Goal: Information Seeking & Learning: Learn about a topic

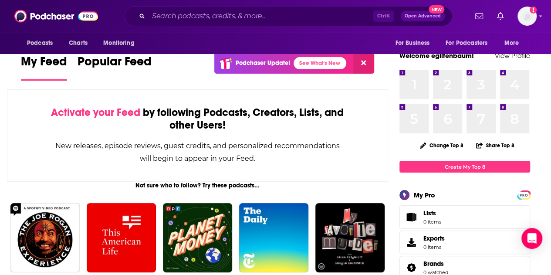
scroll to position [48, 0]
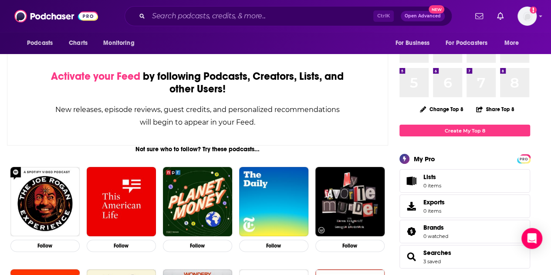
click at [24, 66] on div "Activate your Feed by following Podcasts, Creators, Lists, and other Users! New…" at bounding box center [197, 99] width 381 height 92
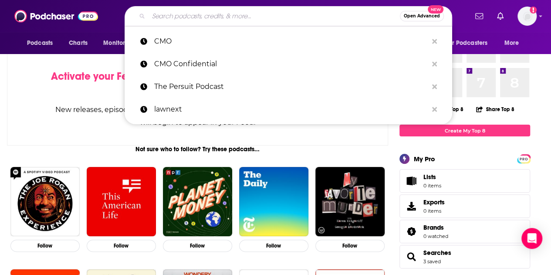
click at [205, 16] on input "Search podcasts, credits, & more..." at bounding box center [274, 16] width 251 height 14
click at [109, 14] on div "Open Advanced New CMO CMO Confidential The Persuit Podcast lawnext" at bounding box center [288, 16] width 358 height 20
click at [172, 14] on input "Search podcasts, credits, & more..." at bounding box center [274, 16] width 251 height 14
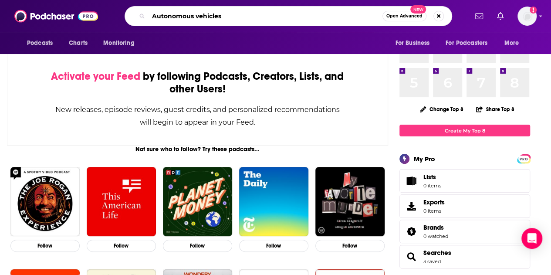
type input "Autonomous vehicles"
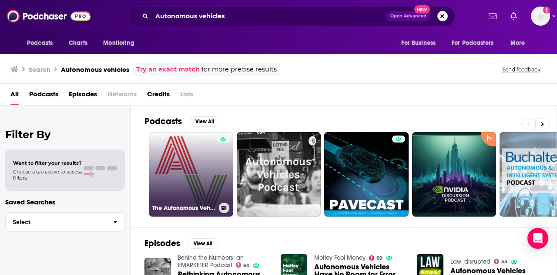
click at [192, 170] on link "The Autonomous Vehicles Podcast" at bounding box center [191, 174] width 84 height 84
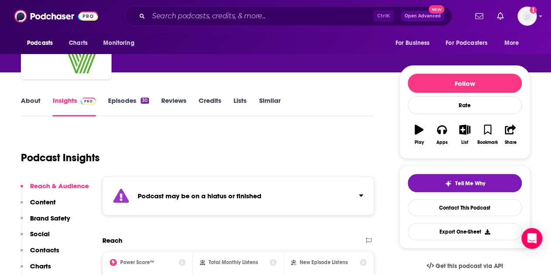
scroll to position [68, 0]
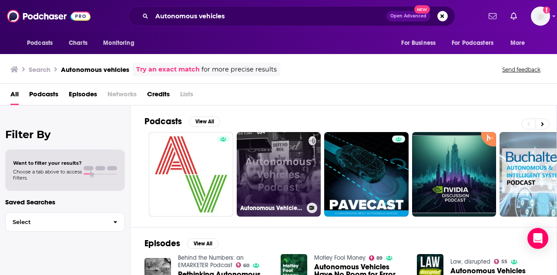
click at [267, 157] on link "Autonomous Vehicles Podcast" at bounding box center [279, 174] width 84 height 84
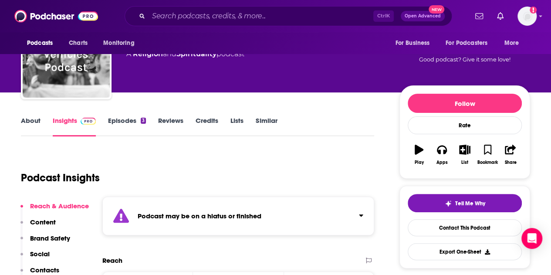
scroll to position [53, 0]
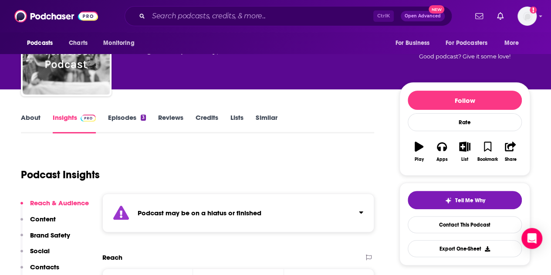
click at [125, 118] on link "Episodes 3" at bounding box center [127, 123] width 38 height 20
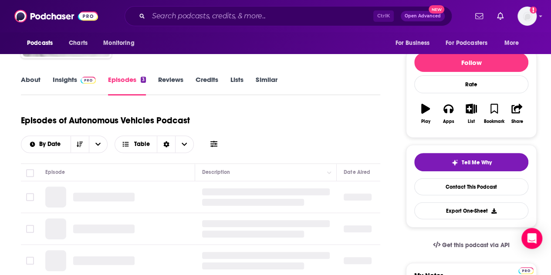
scroll to position [99, 0]
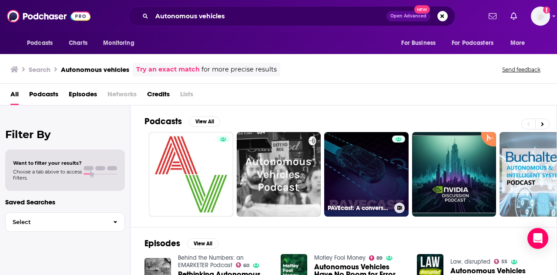
click at [364, 176] on link "PAVEcast: A conversation about autonomous vehicles" at bounding box center [366, 174] width 84 height 84
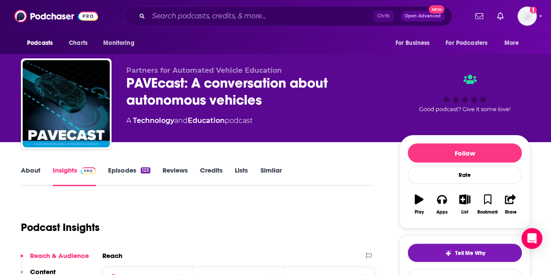
click at [134, 170] on link "Episodes 123" at bounding box center [129, 176] width 42 height 20
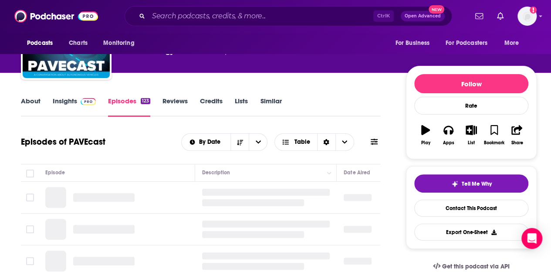
scroll to position [96, 0]
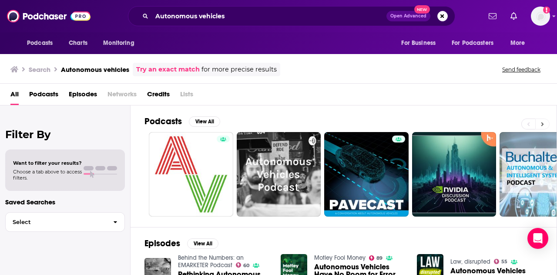
click at [546, 119] on button at bounding box center [543, 123] width 14 height 11
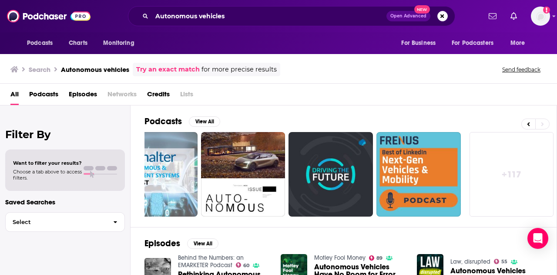
click at [51, 93] on span "Podcasts" at bounding box center [43, 96] width 29 height 18
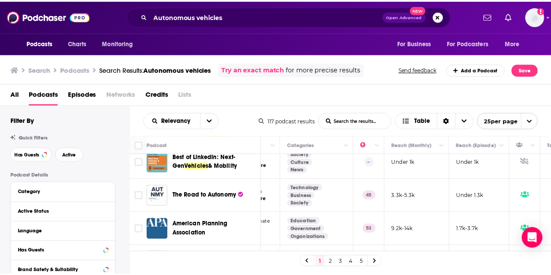
scroll to position [253, 142]
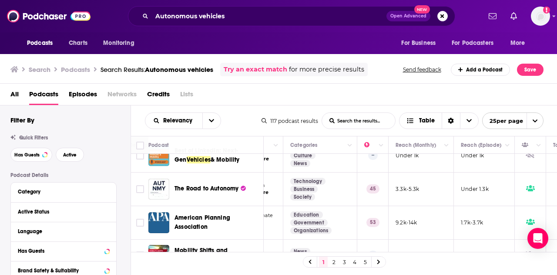
click at [185, 186] on div "Podcasts Charts Monitoring Autonomous vehicles Open Advanced New For Business F…" at bounding box center [278, 137] width 557 height 275
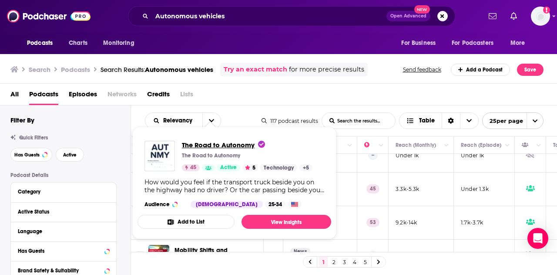
click at [213, 143] on span "The Road to Autonomy" at bounding box center [223, 145] width 83 height 8
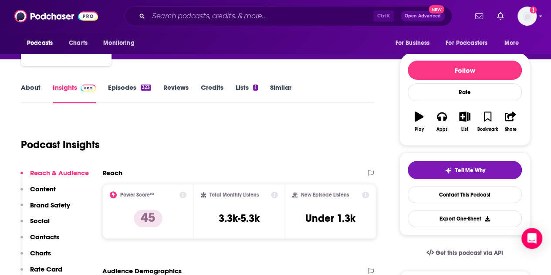
scroll to position [16, 0]
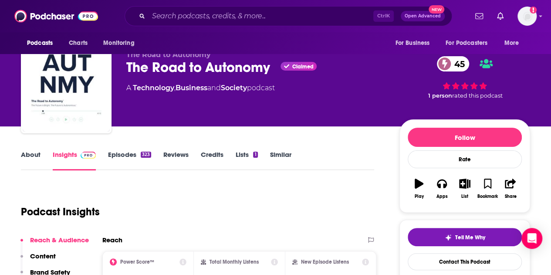
click at [118, 158] on link "Episodes 323" at bounding box center [129, 160] width 43 height 20
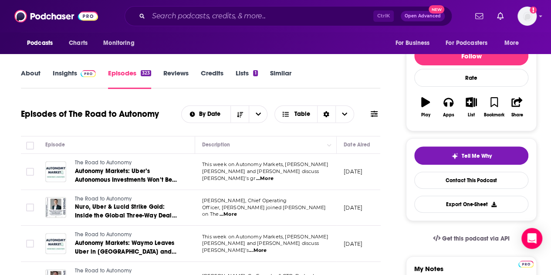
scroll to position [98, 0]
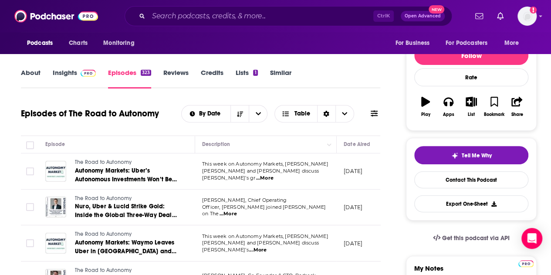
click at [274, 175] on span "...More" at bounding box center [264, 178] width 17 height 7
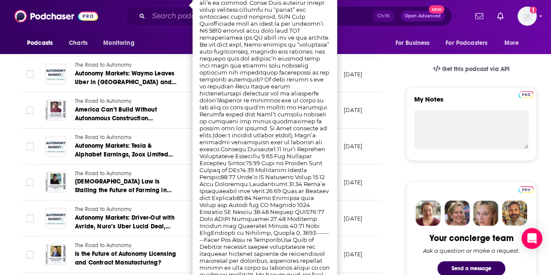
scroll to position [269, 0]
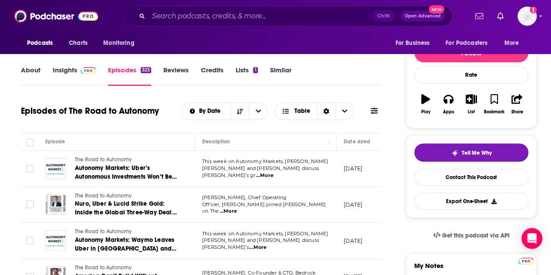
scroll to position [99, 0]
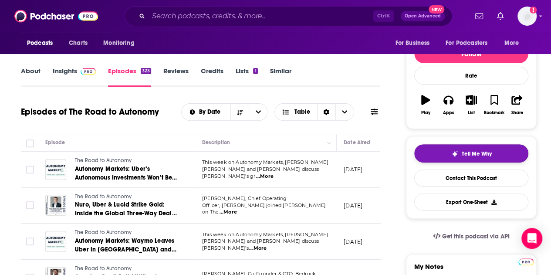
click at [449, 159] on button "Tell Me Why" at bounding box center [471, 153] width 114 height 18
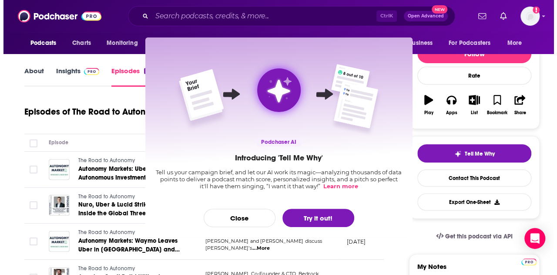
scroll to position [0, 0]
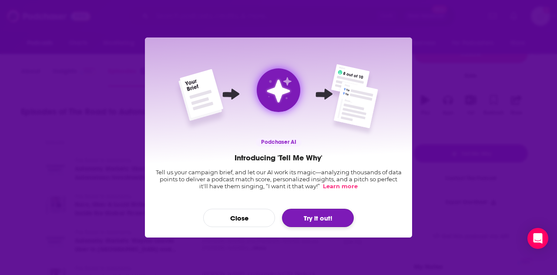
click at [314, 215] on button "Try it out!" at bounding box center [318, 218] width 72 height 18
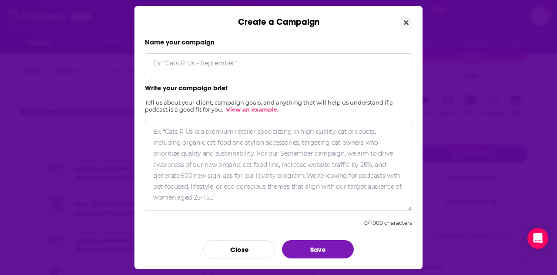
click at [199, 61] on input "Create a Campaign" at bounding box center [278, 63] width 267 height 20
click at [409, 23] on button "Close" at bounding box center [407, 22] width 12 height 11
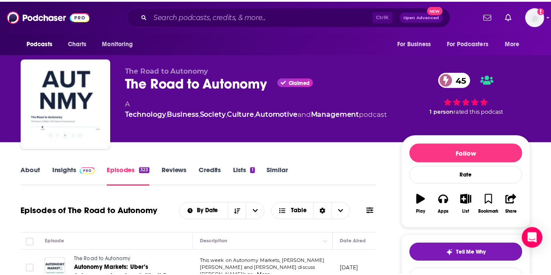
scroll to position [99, 0]
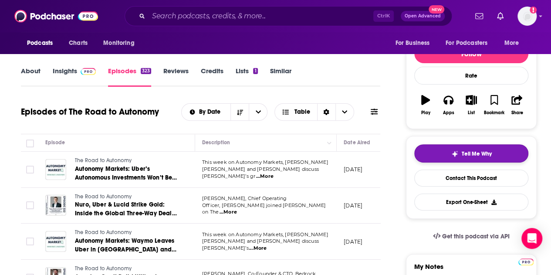
click at [448, 148] on button "Tell Me Why" at bounding box center [471, 153] width 114 height 18
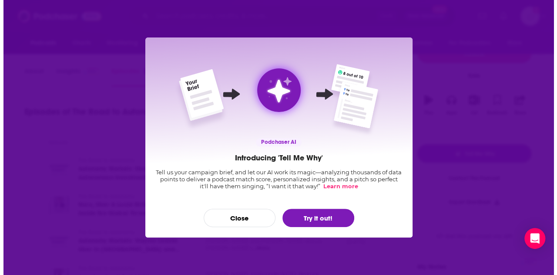
scroll to position [0, 0]
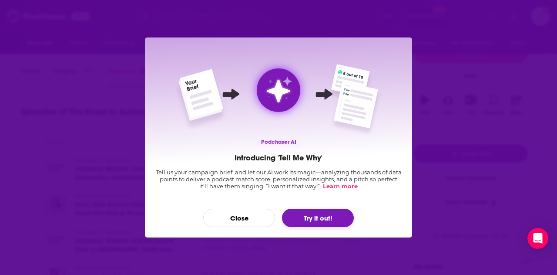
click at [309, 211] on button "Try it out!" at bounding box center [318, 218] width 72 height 18
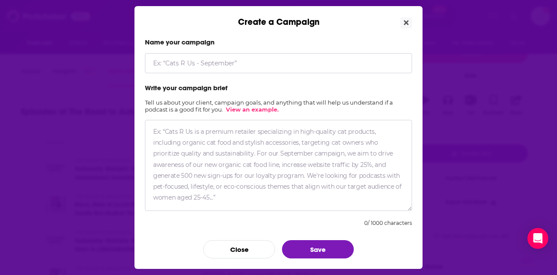
click at [213, 55] on input "Create a Campaign" at bounding box center [278, 63] width 267 height 20
type input "Rideshare"
click at [172, 139] on textarea "Create a Campaign" at bounding box center [278, 165] width 267 height 91
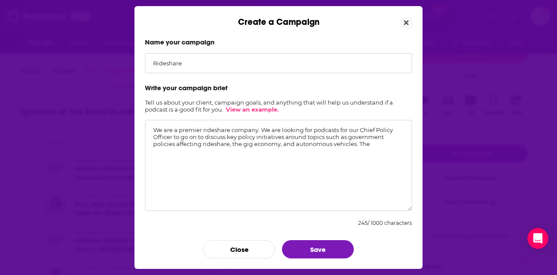
click at [172, 136] on textarea "We are a premier rideshare company. We are looking for podcasts for our Chief P…" at bounding box center [278, 165] width 267 height 91
click at [375, 142] on textarea "We are a premier rideshare company. We are looking for podcasts for our Chief P…" at bounding box center [278, 165] width 267 height 91
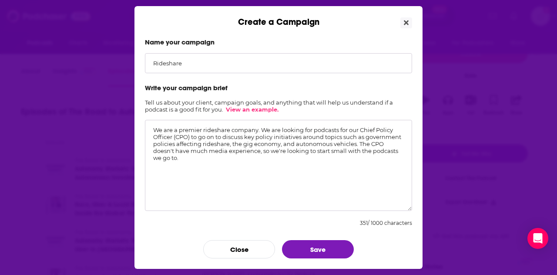
click at [257, 149] on textarea "We are a premier rideshare company. We are looking for podcasts for our Chief P…" at bounding box center [278, 165] width 267 height 91
click at [259, 150] on textarea "We are a premier rideshare company. We are looking for podcasts for our Chief P…" at bounding box center [278, 165] width 267 height 91
type textarea "We are a premier rideshare company. We are looking for podcasts for our Chief P…"
click at [312, 250] on button "Save" at bounding box center [318, 249] width 72 height 18
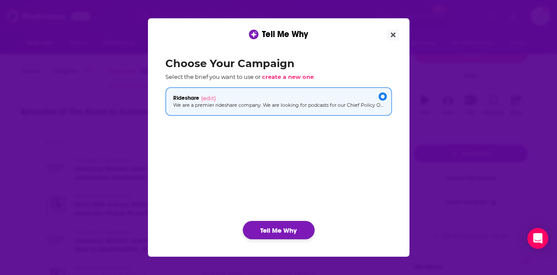
click at [268, 229] on button "Tell Me Why" at bounding box center [279, 230] width 72 height 18
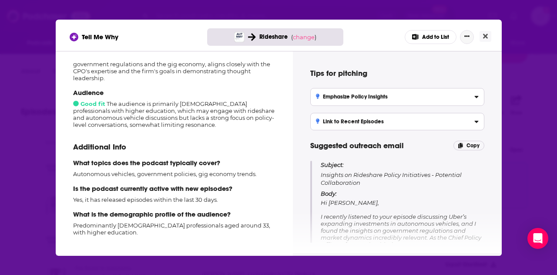
click at [467, 37] on icon "Show More Button" at bounding box center [467, 36] width 5 height 5
click at [448, 20] on div "Tell Me Why Rideshare ( change ) Add to List Add to List Rate Podcast Share Add…" at bounding box center [279, 35] width 446 height 31
click at [442, 32] on button "Add to List" at bounding box center [431, 37] width 52 height 14
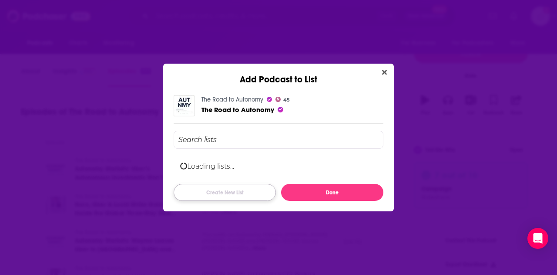
click at [221, 189] on button "Create New List" at bounding box center [225, 192] width 102 height 17
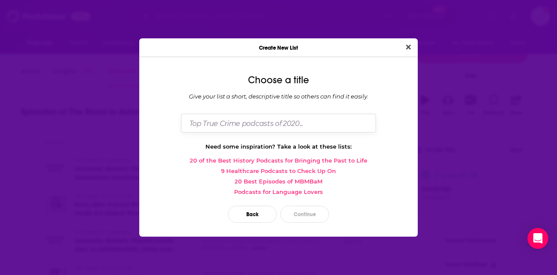
click at [251, 130] on input "Dialog" at bounding box center [278, 123] width 195 height 19
type input "Rideshare"
click at [313, 214] on button "Continue" at bounding box center [304, 214] width 49 height 17
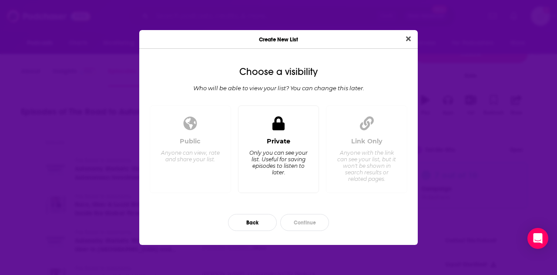
click at [292, 149] on div "Private Only you can see your list. Useful for saving episodes to listen to lat…" at bounding box center [279, 161] width 67 height 48
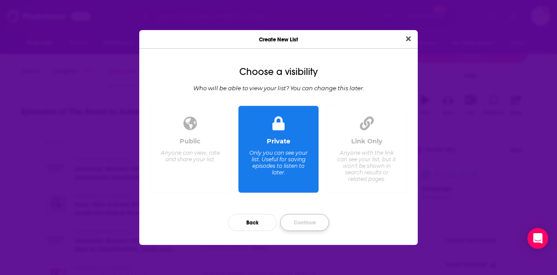
click at [297, 223] on button "Continue" at bounding box center [304, 222] width 49 height 17
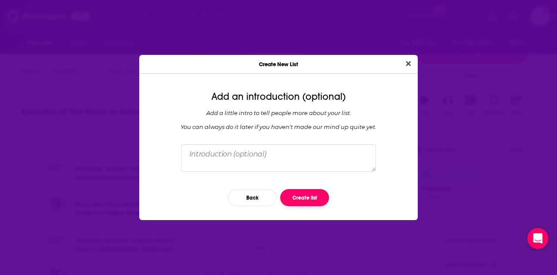
click at [307, 198] on button "Create list" at bounding box center [304, 197] width 49 height 17
click at [298, 195] on button "Create list" at bounding box center [304, 197] width 49 height 17
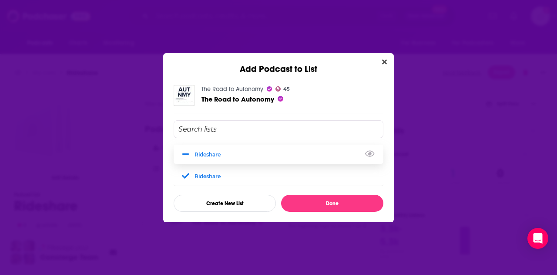
click at [185, 153] on icon "Add Podcast To List" at bounding box center [185, 154] width 7 height 8
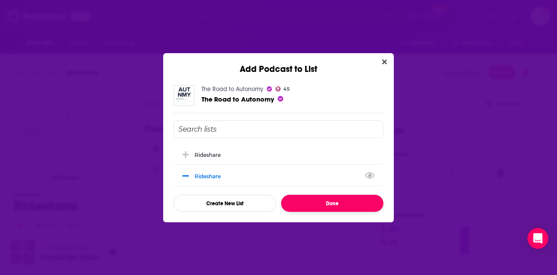
click at [314, 199] on button "Done" at bounding box center [332, 203] width 102 height 17
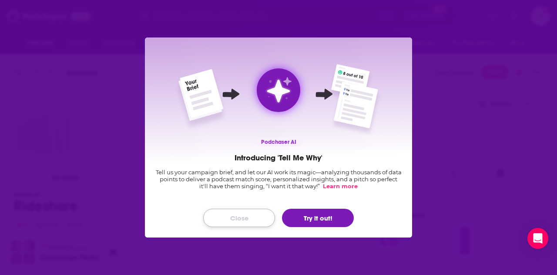
click at [251, 213] on button "Close" at bounding box center [239, 218] width 72 height 18
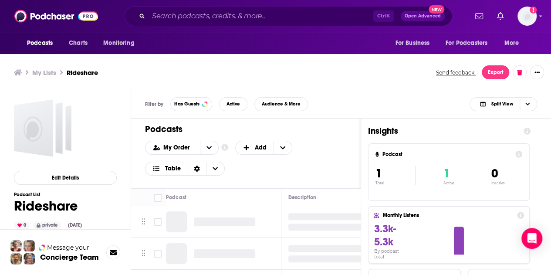
click at [418, 14] on span "Open Advanced" at bounding box center [423, 16] width 36 height 4
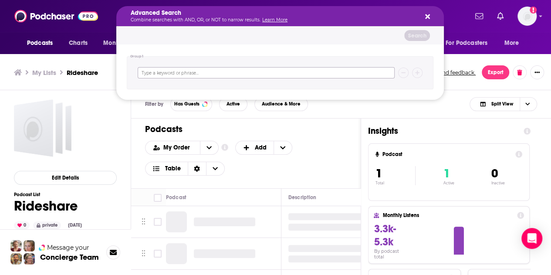
click at [237, 72] on input "Search podcasts, credits, & more..." at bounding box center [266, 72] width 257 height 11
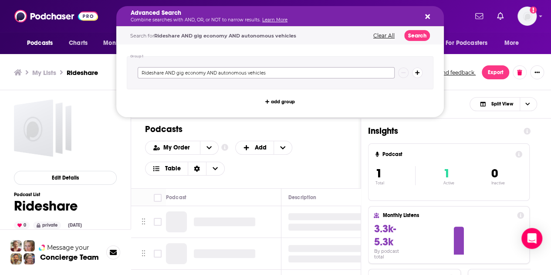
type input "Rideshare AND gig economy AND autonomous vehicles"
click at [416, 32] on button "Search" at bounding box center [417, 35] width 26 height 11
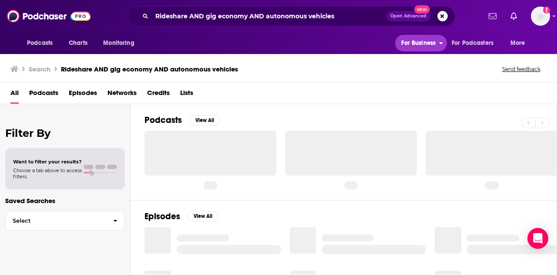
click at [442, 41] on icon "open menu" at bounding box center [441, 42] width 4 height 6
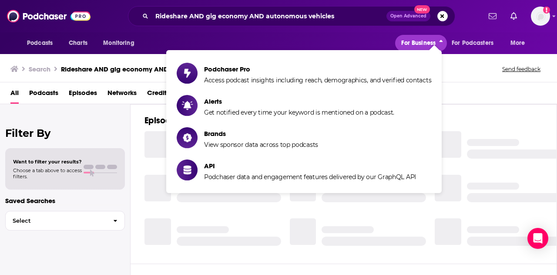
click at [442, 41] on icon "close menu" at bounding box center [441, 41] width 3 height 2
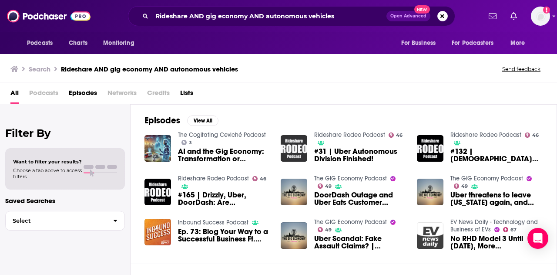
click at [285, 139] on img "#31 | Uber Autonomous Division Finished!" at bounding box center [294, 148] width 27 height 27
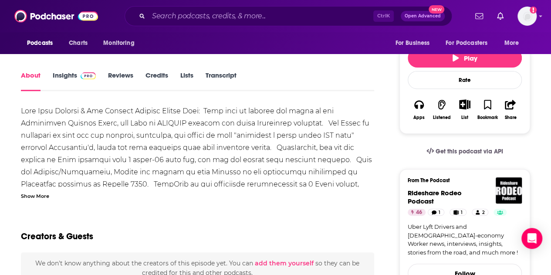
scroll to position [119, 0]
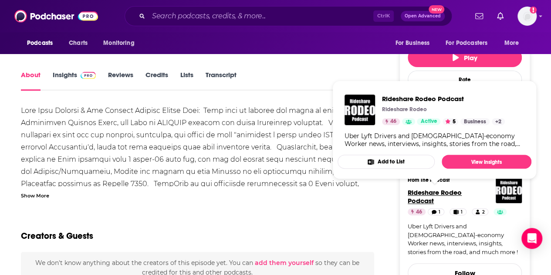
click at [427, 190] on span "Rideshare Rodeo Podcast" at bounding box center [435, 196] width 54 height 17
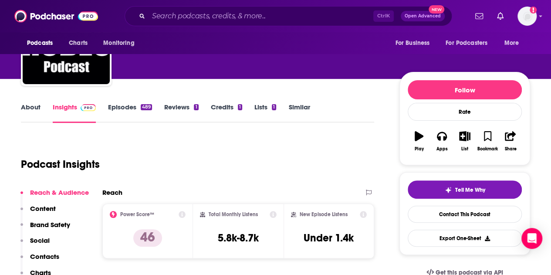
scroll to position [62, 0]
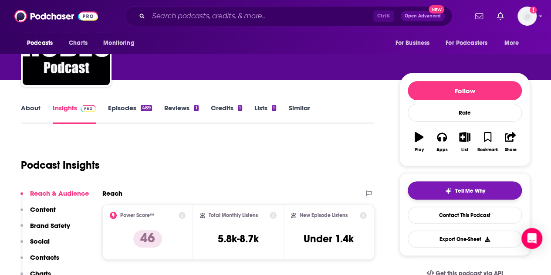
click at [434, 185] on button "Tell Me Why" at bounding box center [465, 190] width 114 height 18
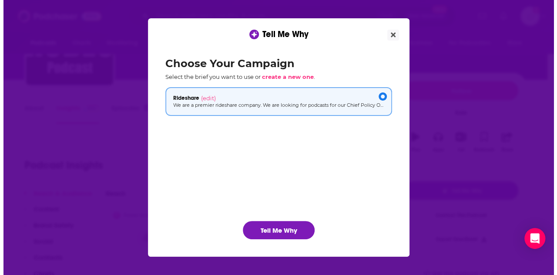
scroll to position [0, 0]
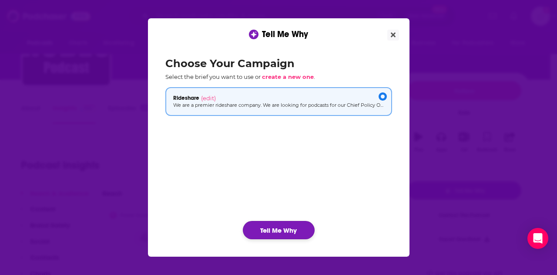
click at [276, 230] on button "Tell Me Why" at bounding box center [279, 230] width 72 height 18
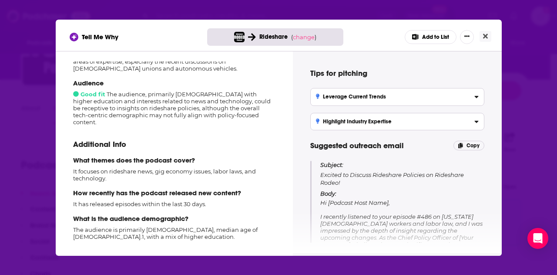
scroll to position [3, 0]
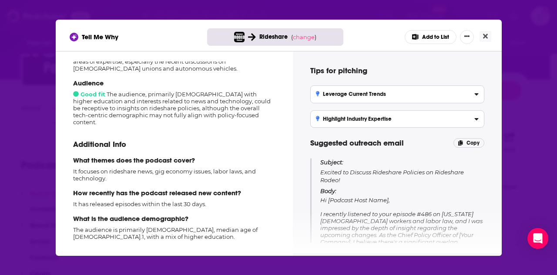
click at [419, 32] on button "Add to List" at bounding box center [431, 37] width 52 height 14
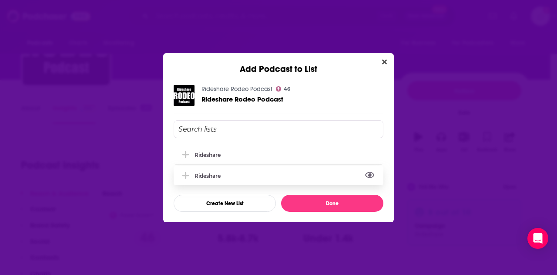
click at [373, 175] on icon "View Link" at bounding box center [370, 175] width 10 height 8
click at [389, 66] on button "Close" at bounding box center [385, 62] width 12 height 11
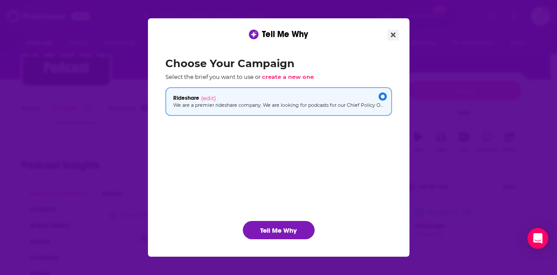
click at [388, 34] on button "Close" at bounding box center [394, 35] width 12 height 11
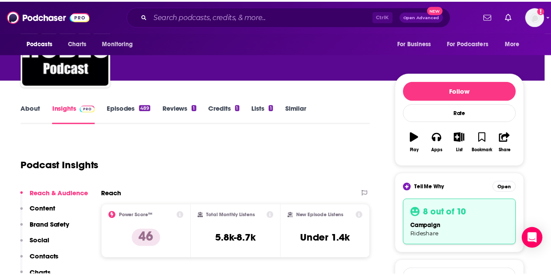
scroll to position [62, 0]
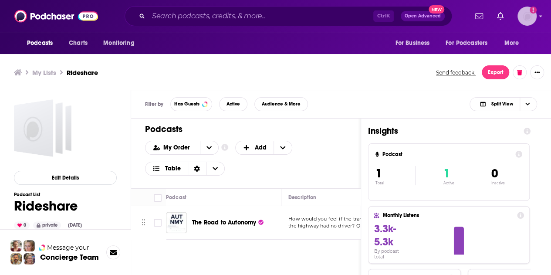
click at [537, 23] on div "Logged in as egilfenbaum" at bounding box center [526, 16] width 19 height 19
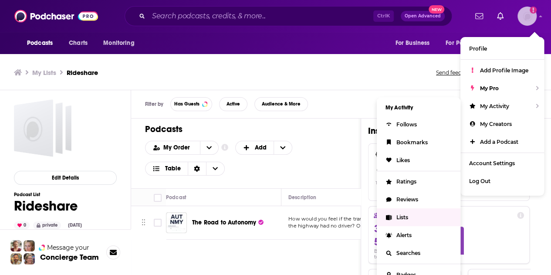
click at [401, 220] on link "Lists" at bounding box center [419, 217] width 84 height 18
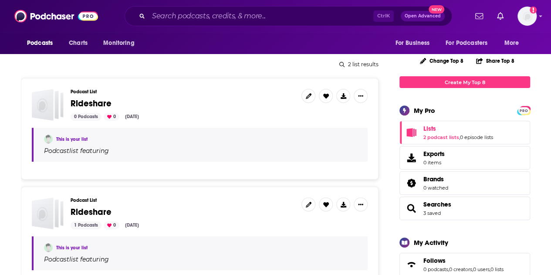
scroll to position [102, 0]
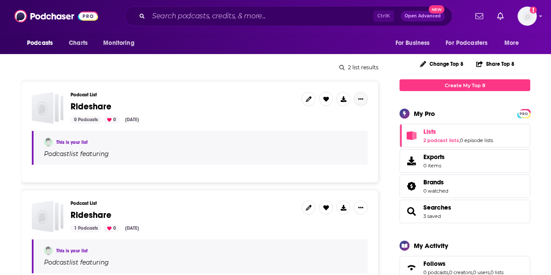
click at [361, 97] on icon "Show More Button" at bounding box center [360, 98] width 5 height 5
click at [206, 82] on div "Podcast List Rideshare 0 Podcasts 0 Aug 11, 2025 This is your list Podcast list…" at bounding box center [200, 131] width 358 height 101
click at [357, 98] on button "Show More Button" at bounding box center [361, 99] width 14 height 14
click at [191, 81] on div "Podcast List Rideshare 0 Podcasts 0 Aug 11, 2025 This is your list Podcast list…" at bounding box center [200, 131] width 358 height 101
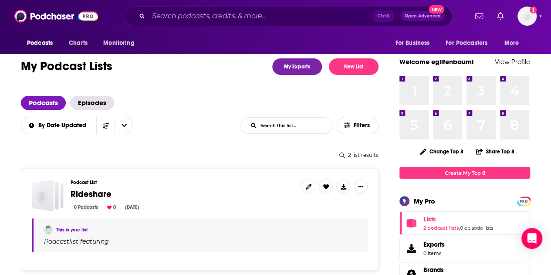
scroll to position [13, 0]
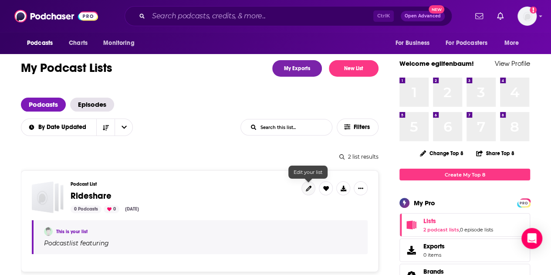
click at [311, 189] on link at bounding box center [308, 188] width 14 height 14
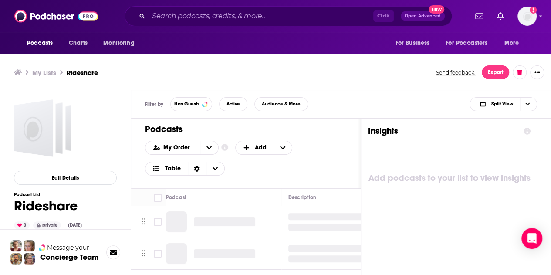
scroll to position [3, 0]
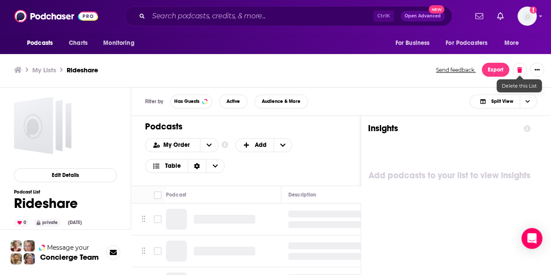
click at [519, 73] on button at bounding box center [520, 70] width 14 height 14
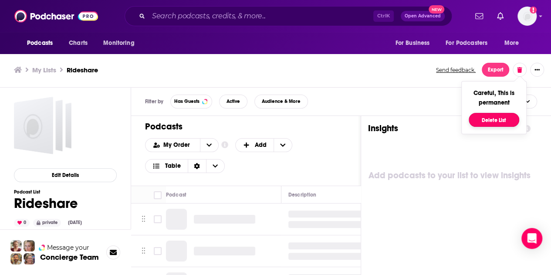
click at [483, 118] on button "Delete List" at bounding box center [494, 120] width 51 height 14
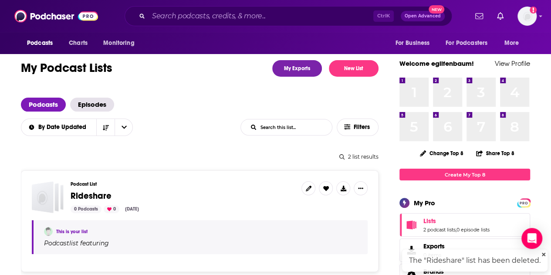
scroll to position [12, 0]
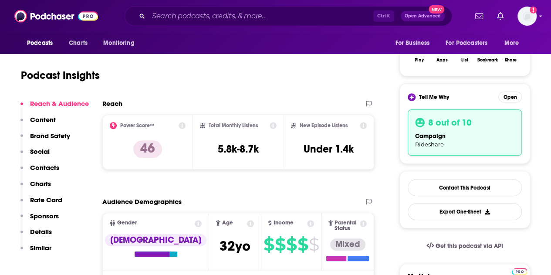
scroll to position [144, 0]
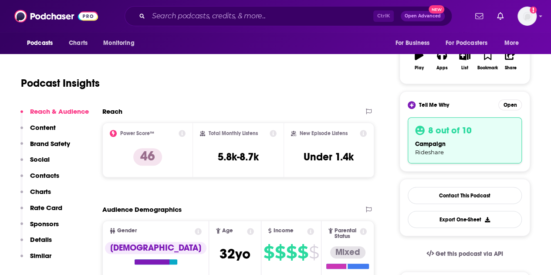
click at [44, 142] on p "Brand Safety" at bounding box center [50, 143] width 40 height 8
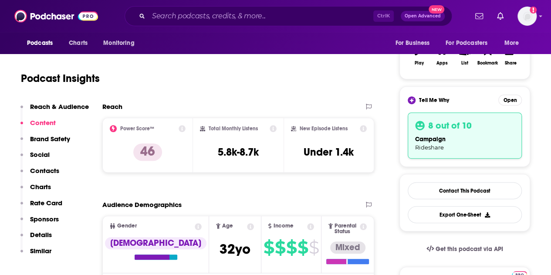
scroll to position [144, 0]
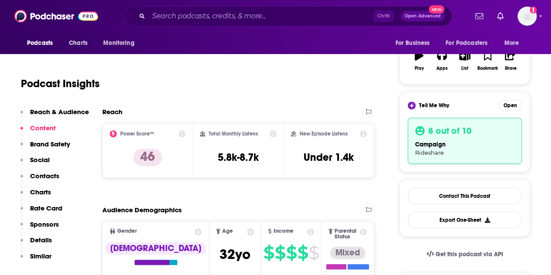
click at [42, 205] on p "Rate Card" at bounding box center [46, 208] width 32 height 8
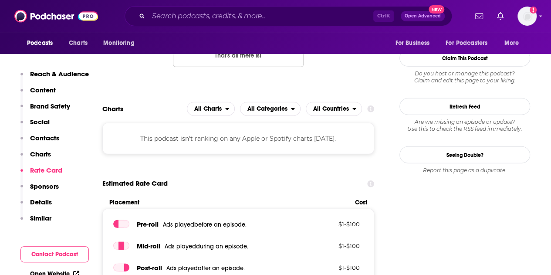
scroll to position [1078, 0]
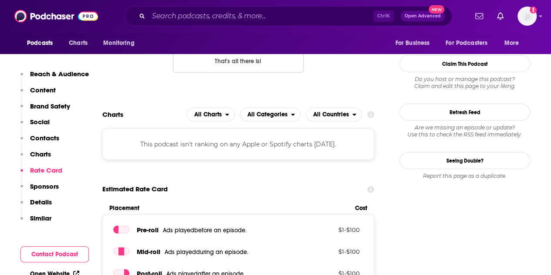
click at [44, 187] on p "Sponsors" at bounding box center [44, 186] width 29 height 8
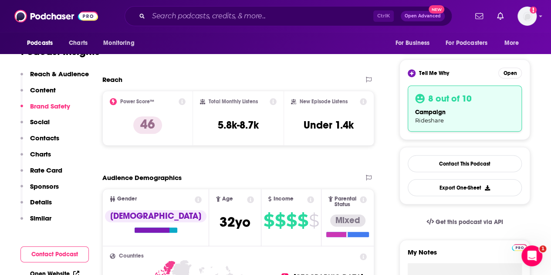
scroll to position [140, 0]
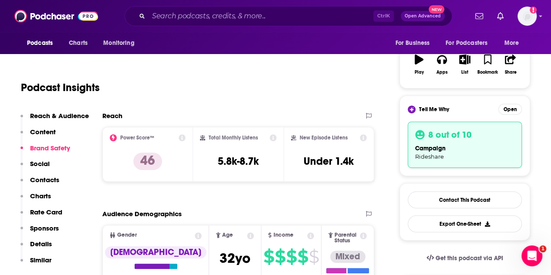
click at [32, 117] on p "Reach & Audience" at bounding box center [59, 115] width 59 height 8
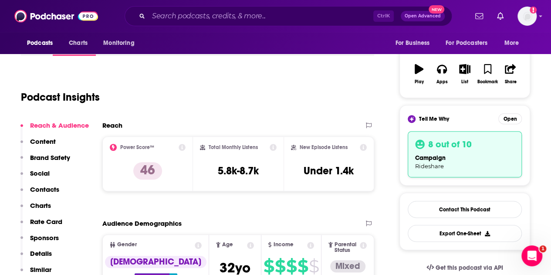
scroll to position [0, 0]
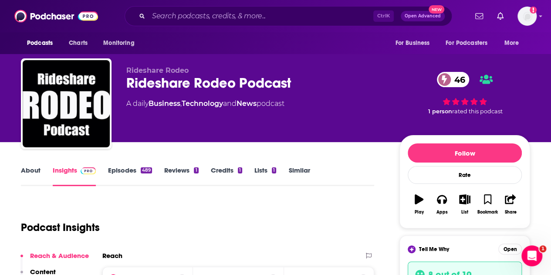
click at [120, 182] on link "Episodes 489" at bounding box center [130, 176] width 44 height 20
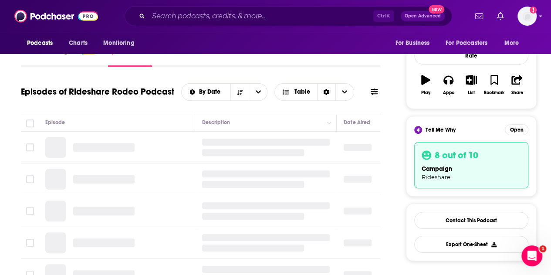
scroll to position [121, 0]
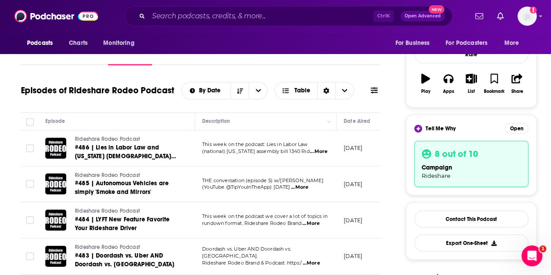
click at [315, 149] on span "...More" at bounding box center [318, 151] width 17 height 7
click at [308, 185] on span "...More" at bounding box center [299, 187] width 17 height 7
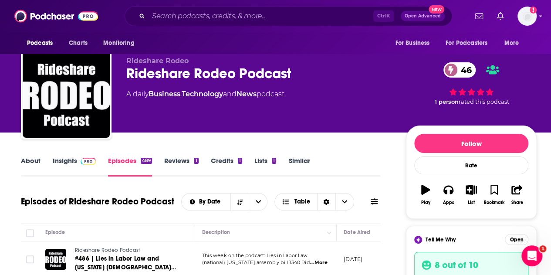
scroll to position [0, 0]
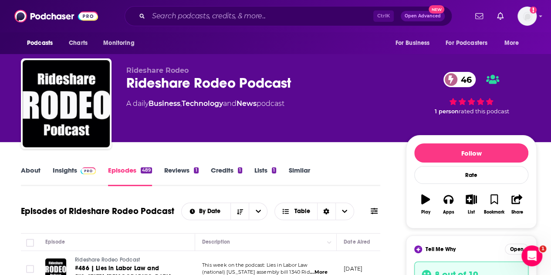
click at [180, 170] on link "Reviews 1" at bounding box center [181, 176] width 34 height 20
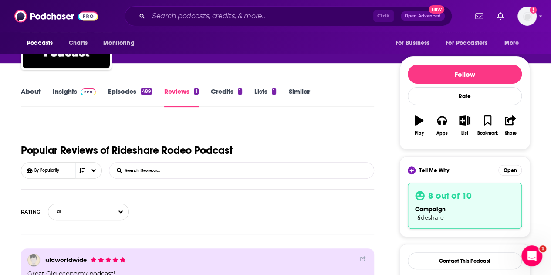
scroll to position [75, 0]
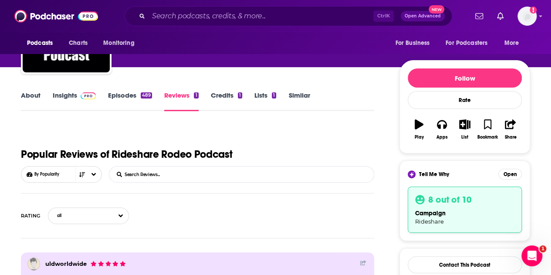
click at [26, 95] on link "About" at bounding box center [31, 101] width 20 height 20
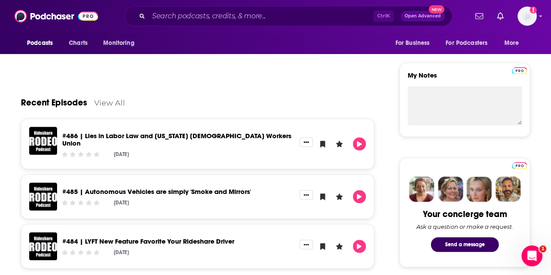
scroll to position [368, 0]
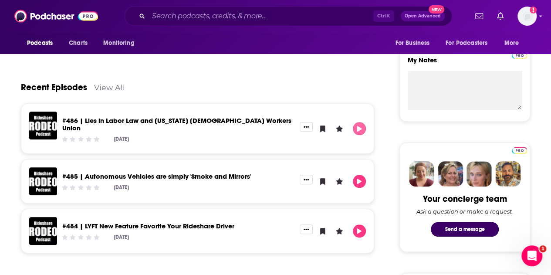
click at [359, 122] on button "Play" at bounding box center [359, 128] width 13 height 13
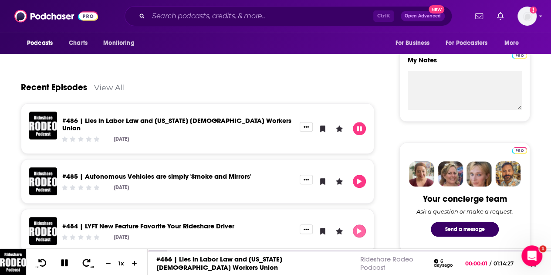
click at [359, 228] on icon "Play" at bounding box center [359, 231] width 7 height 6
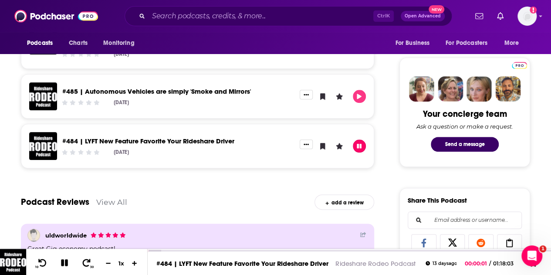
scroll to position [453, 0]
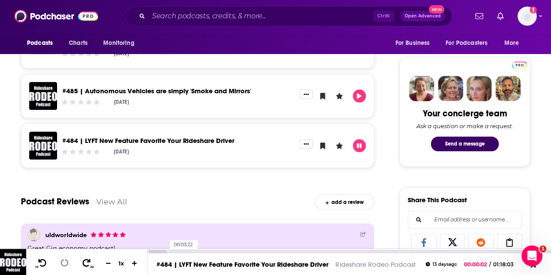
click at [165, 250] on div at bounding box center [157, 251] width 18 height 3
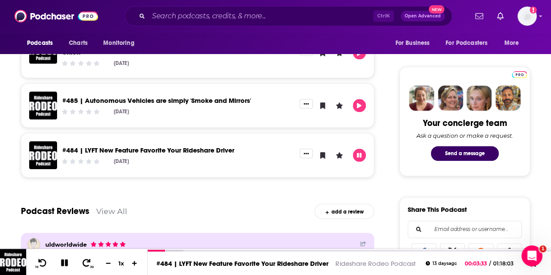
scroll to position [443, 0]
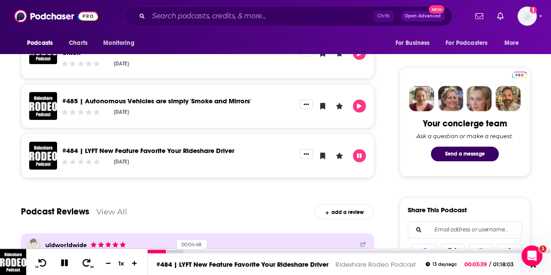
click at [172, 252] on div at bounding box center [166, 251] width 36 height 3
click at [186, 250] on div at bounding box center [170, 251] width 45 height 3
click at [189, 251] on div at bounding box center [176, 251] width 57 height 3
click at [192, 250] on div at bounding box center [176, 251] width 57 height 3
click at [197, 250] on div at bounding box center [182, 251] width 68 height 3
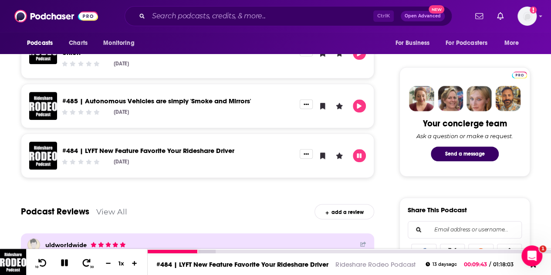
click at [202, 249] on div at bounding box center [349, 251] width 403 height 4
click at [199, 250] on div at bounding box center [182, 251] width 68 height 3
click at [203, 250] on div at bounding box center [182, 251] width 68 height 3
click at [90, 264] on icon at bounding box center [86, 262] width 11 height 9
click at [87, 260] on icon at bounding box center [86, 262] width 9 height 8
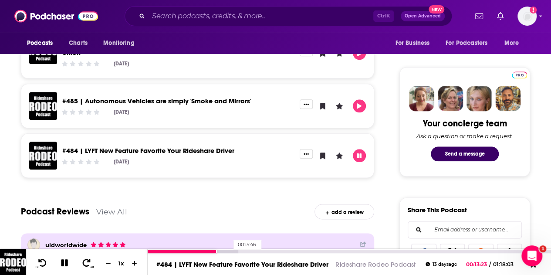
click at [228, 250] on div at bounding box center [193, 251] width 90 height 3
click at [237, 250] on div at bounding box center [198, 251] width 101 height 3
click at [63, 264] on icon at bounding box center [64, 262] width 7 height 7
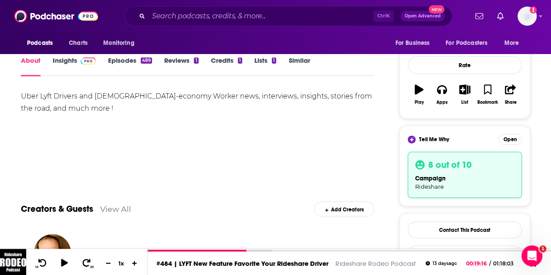
scroll to position [113, 0]
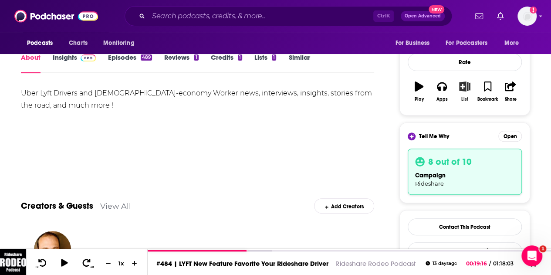
click at [468, 83] on icon "button" at bounding box center [464, 86] width 11 height 10
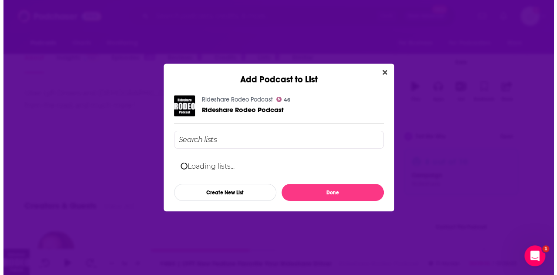
scroll to position [0, 0]
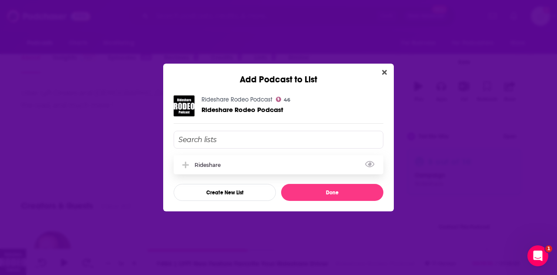
click at [212, 164] on div "Rideshare" at bounding box center [210, 165] width 31 height 7
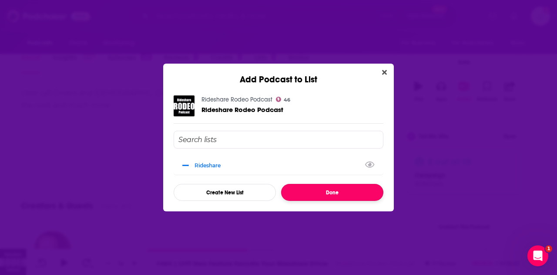
click at [319, 195] on button "Done" at bounding box center [332, 192] width 102 height 17
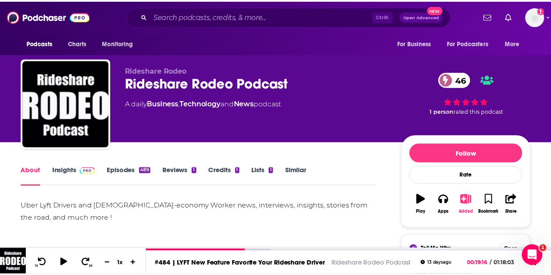
scroll to position [113, 0]
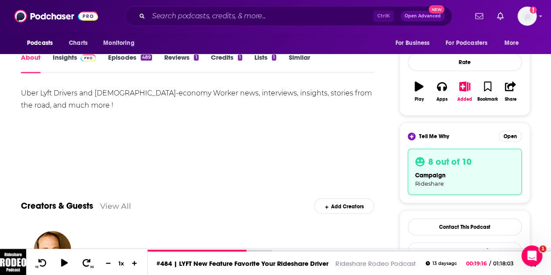
click at [373, 155] on div "Show More" at bounding box center [197, 159] width 353 height 15
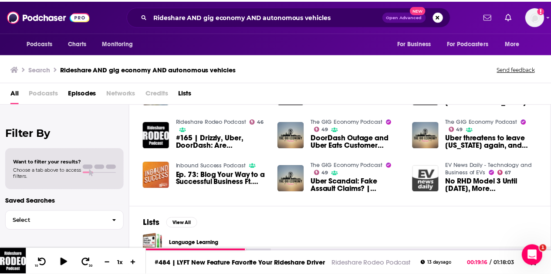
scroll to position [46, 0]
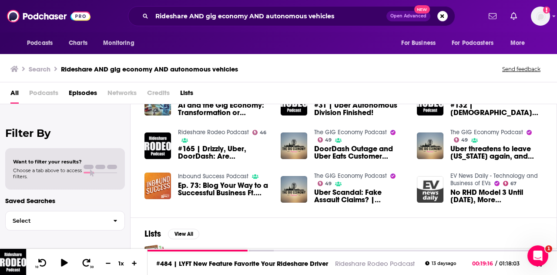
click at [321, 172] on link "The GIG Economy Podcast" at bounding box center [350, 175] width 73 height 7
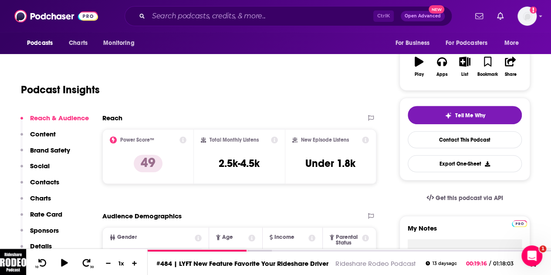
scroll to position [127, 0]
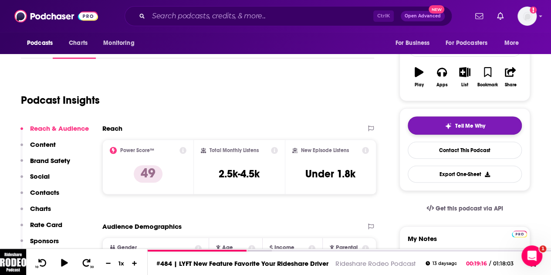
click at [440, 126] on button "Tell Me Why" at bounding box center [465, 125] width 114 height 18
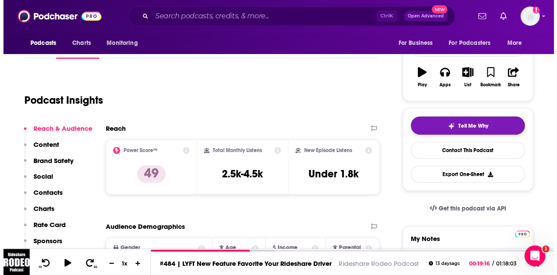
scroll to position [0, 0]
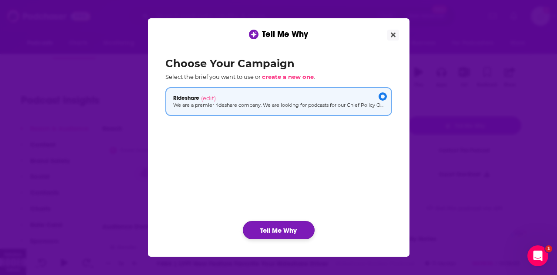
click at [279, 234] on button "Tell Me Why" at bounding box center [279, 230] width 72 height 18
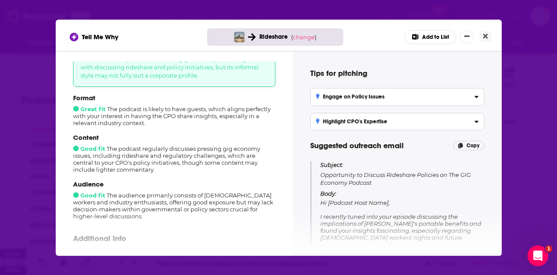
scroll to position [59, 0]
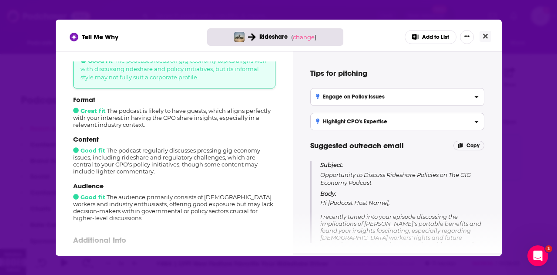
click at [420, 32] on button "Add to List" at bounding box center [431, 37] width 52 height 14
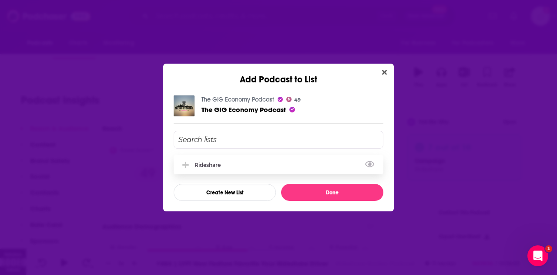
click at [257, 162] on div "Rideshare" at bounding box center [279, 164] width 210 height 19
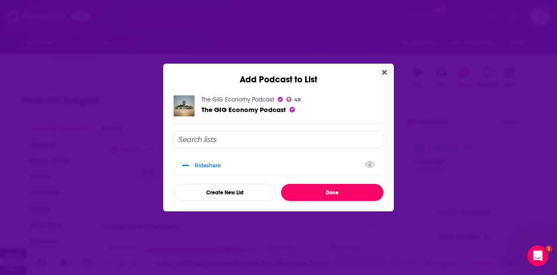
click at [312, 196] on button "Done" at bounding box center [332, 192] width 102 height 17
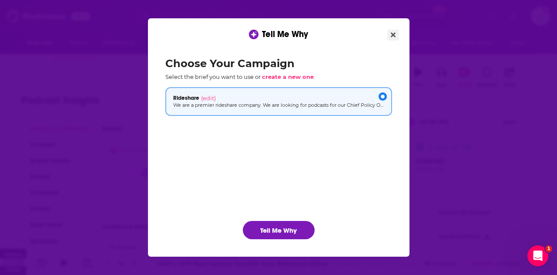
click at [391, 37] on icon "Close" at bounding box center [393, 34] width 5 height 7
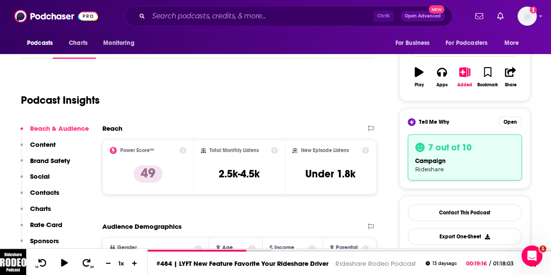
scroll to position [121, 0]
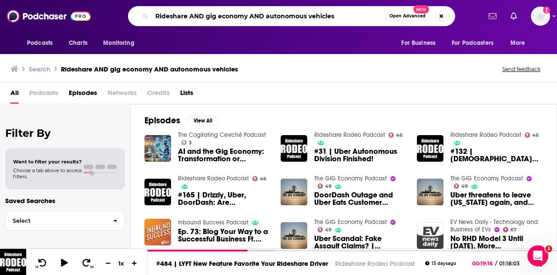
click at [203, 15] on input "Rideshare AND gig economy AND autonomous vehicles" at bounding box center [269, 16] width 234 height 14
drag, startPoint x: 265, startPoint y: 14, endPoint x: 227, endPoint y: 13, distance: 37.9
click at [227, 13] on input "Rideshare AND gig economy AND autonomous vehicles" at bounding box center [269, 16] width 234 height 14
drag, startPoint x: 341, startPoint y: 17, endPoint x: 191, endPoint y: 17, distance: 149.4
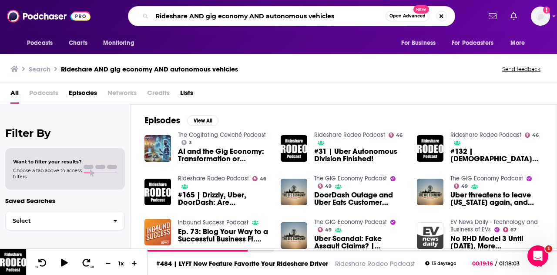
click at [191, 17] on input "Rideshare AND gig economy AND autonomous vehicles" at bounding box center [269, 16] width 234 height 14
type input "Rideshare"
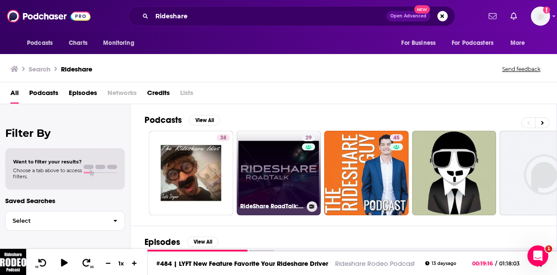
click at [277, 180] on link "29 RideShare RoadTalk: Conversations In Motion" at bounding box center [279, 173] width 84 height 84
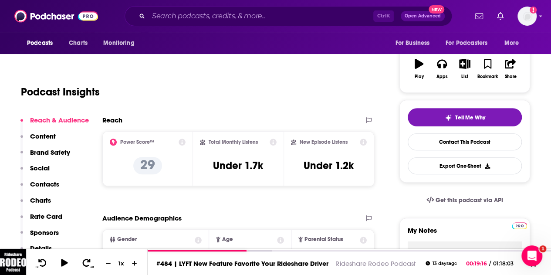
scroll to position [133, 0]
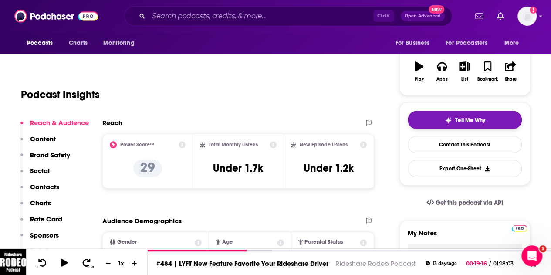
click at [421, 119] on button "Tell Me Why" at bounding box center [465, 120] width 114 height 18
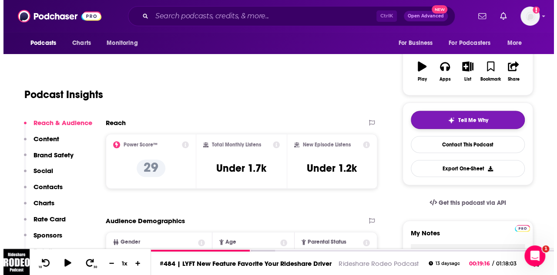
scroll to position [0, 0]
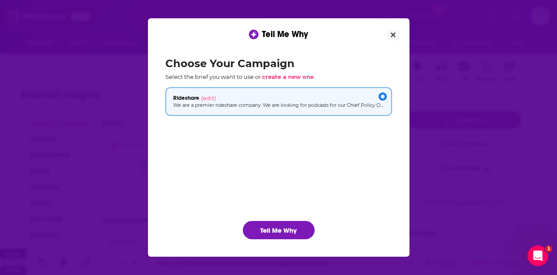
click at [285, 218] on div "Choose Your Campaign Select the brief you want to use or create a new one . Rid…" at bounding box center [279, 148] width 241 height 196
click at [278, 227] on button "Tell Me Why" at bounding box center [279, 230] width 72 height 18
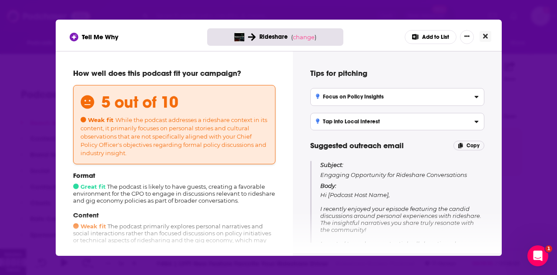
click at [488, 34] on button "Close" at bounding box center [486, 36] width 12 height 11
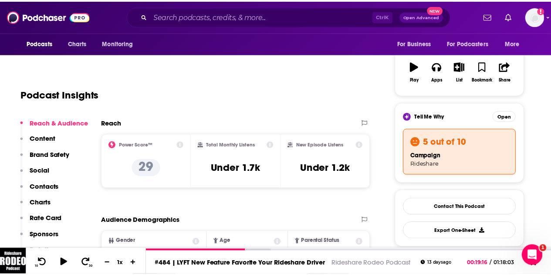
scroll to position [133, 0]
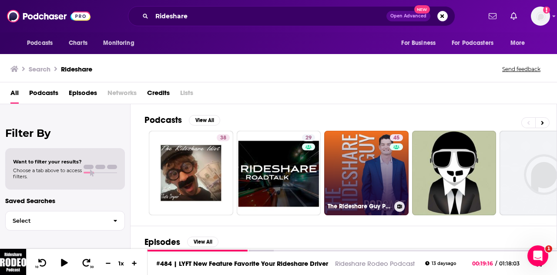
click at [349, 152] on link "45 The Rideshare Guy Podcast" at bounding box center [366, 173] width 84 height 84
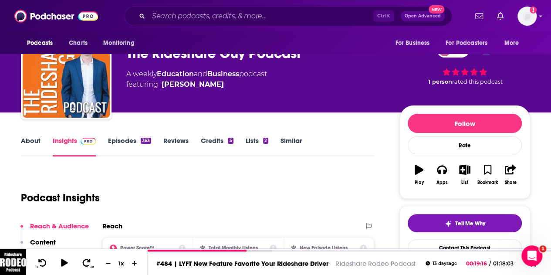
scroll to position [37, 0]
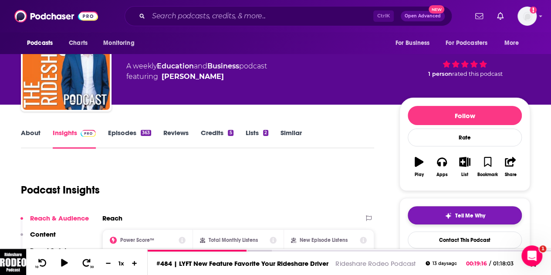
click at [424, 214] on button "Tell Me Why" at bounding box center [465, 215] width 114 height 18
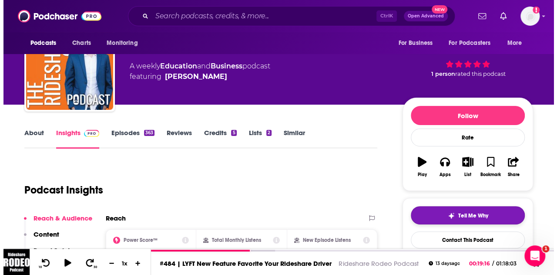
scroll to position [0, 0]
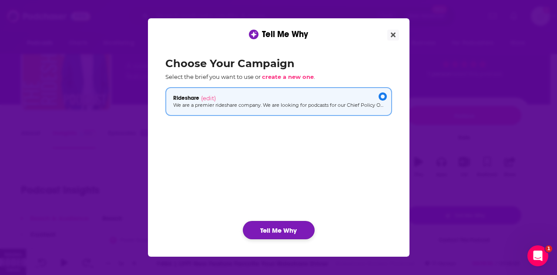
click at [278, 225] on button "Tell Me Why" at bounding box center [279, 230] width 72 height 18
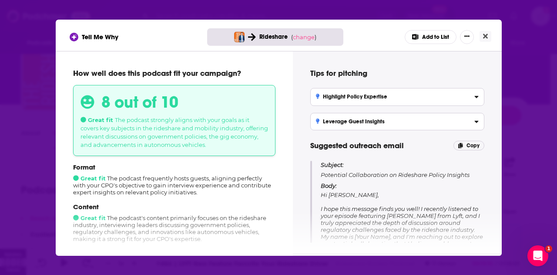
click at [430, 34] on button "Add to List" at bounding box center [431, 37] width 52 height 14
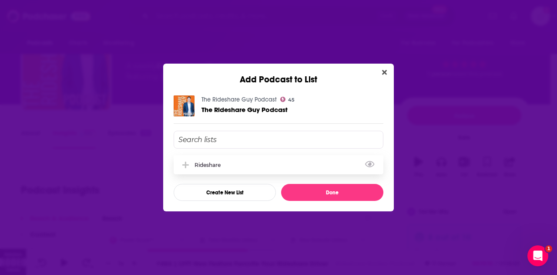
click at [253, 168] on div "Rideshare" at bounding box center [279, 164] width 210 height 19
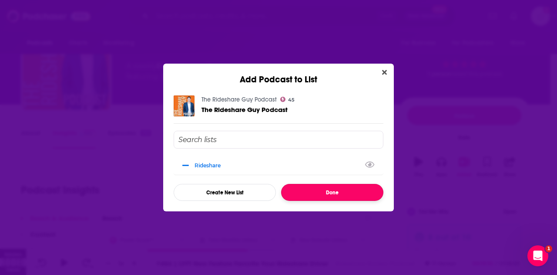
click at [309, 190] on button "Done" at bounding box center [332, 192] width 102 height 17
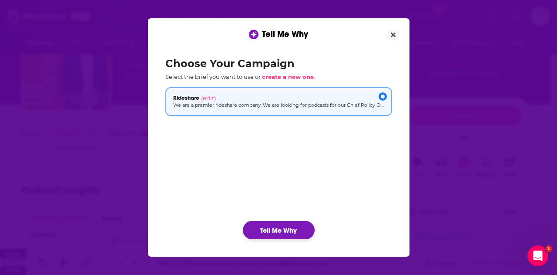
click at [285, 226] on button "Tell Me Why" at bounding box center [279, 230] width 72 height 18
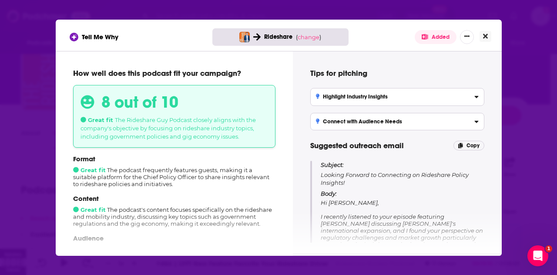
click at [484, 37] on icon "Close" at bounding box center [485, 36] width 5 height 5
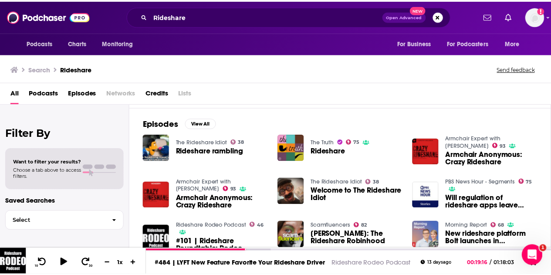
scroll to position [118, 0]
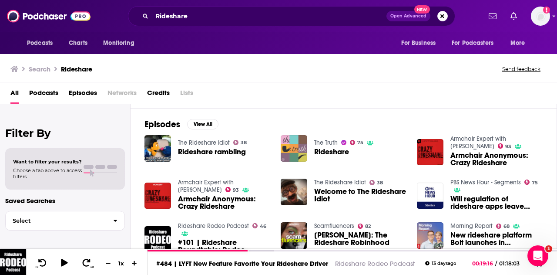
click at [294, 150] on img "Rideshare" at bounding box center [294, 148] width 27 height 27
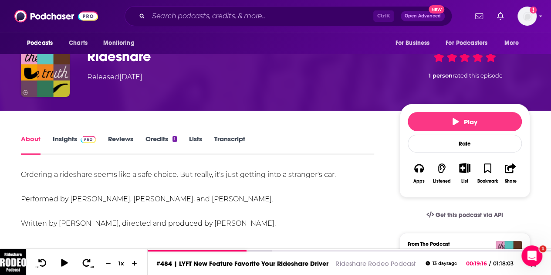
scroll to position [63, 0]
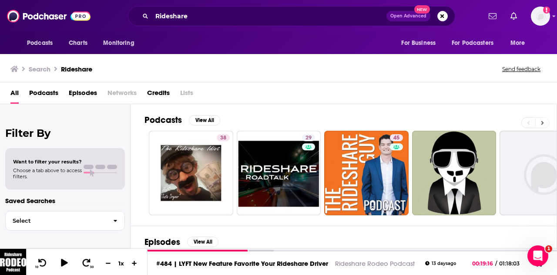
click at [545, 123] on button at bounding box center [543, 122] width 14 height 11
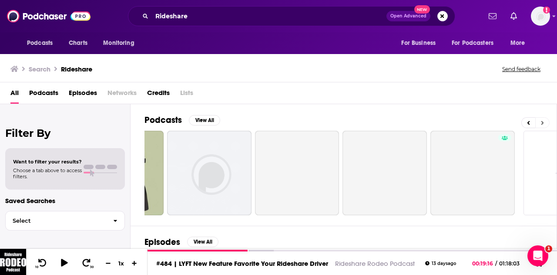
scroll to position [0, 387]
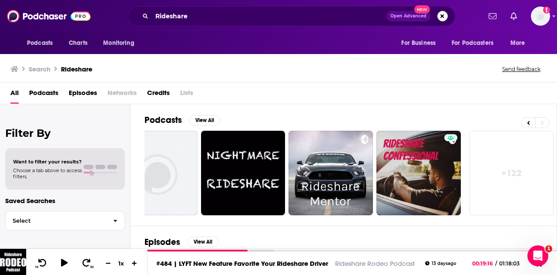
click at [506, 177] on link "+ 122" at bounding box center [512, 173] width 84 height 84
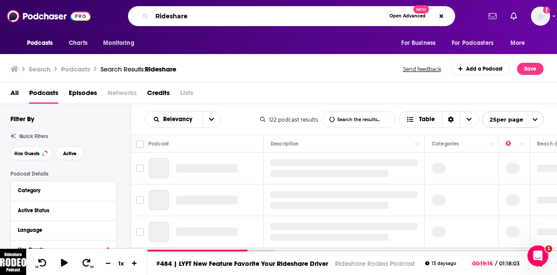
click at [200, 13] on input "Rideshare" at bounding box center [269, 16] width 234 height 14
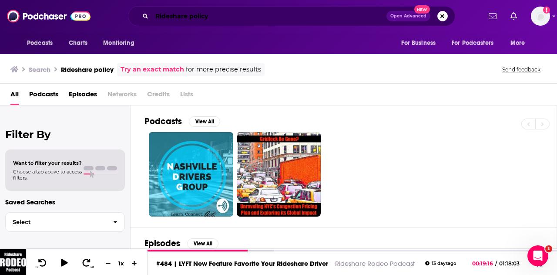
click at [182, 12] on input "Rideshare policy" at bounding box center [269, 16] width 235 height 14
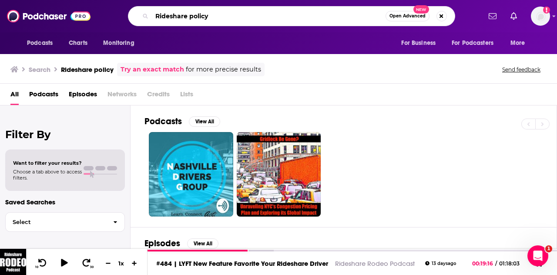
click at [182, 12] on input "Rideshare policy" at bounding box center [269, 16] width 234 height 14
click at [195, 16] on input "Rideshare policy" at bounding box center [269, 16] width 234 height 14
click at [198, 14] on input "Rideshare policy" at bounding box center [269, 16] width 234 height 14
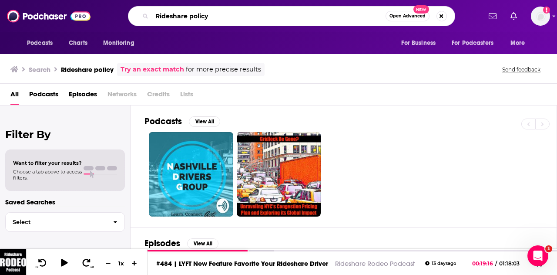
click at [198, 14] on input "Rideshare policy" at bounding box center [269, 16] width 234 height 14
type input "autonomous vehicle"
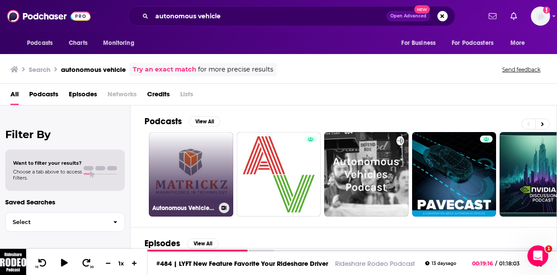
click at [206, 169] on link "Autonomous Vehicle Safety & Security" at bounding box center [191, 174] width 84 height 84
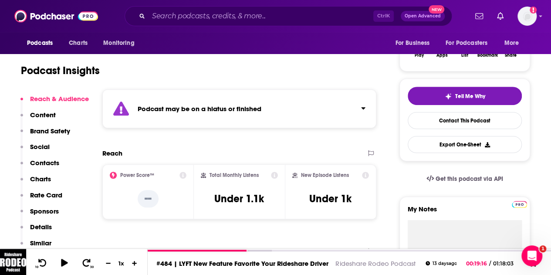
scroll to position [156, 0]
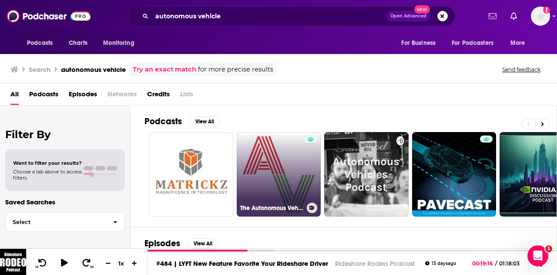
click at [270, 186] on link "The Autonomous Vehicles Podcast" at bounding box center [279, 174] width 84 height 84
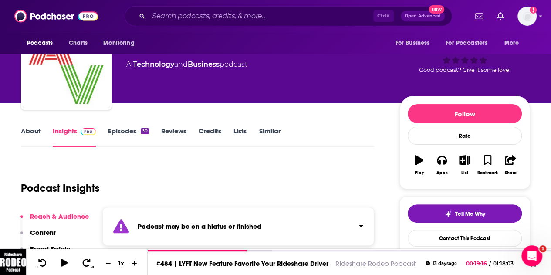
scroll to position [41, 0]
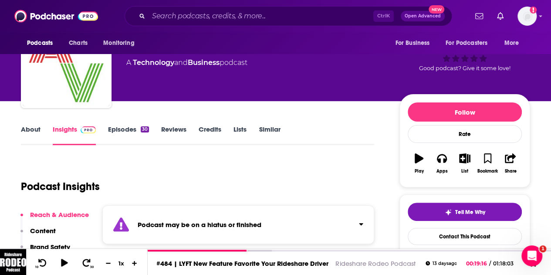
click at [115, 130] on link "Episodes 30" at bounding box center [128, 135] width 41 height 20
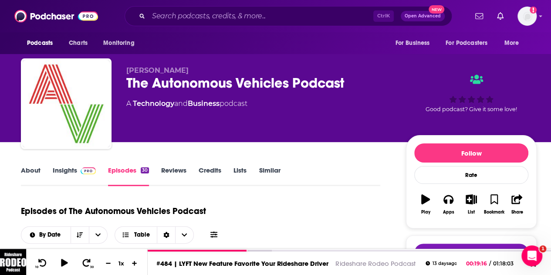
scroll to position [164, 0]
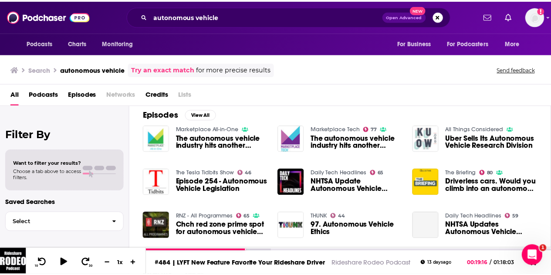
scroll to position [126, 0]
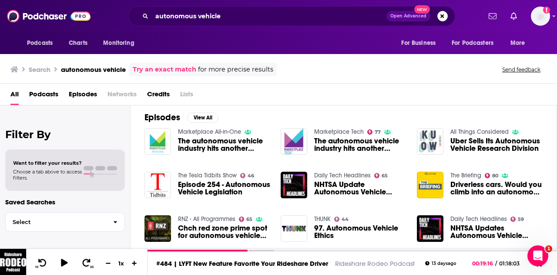
click at [337, 142] on span "The autonomous vehicle industry hits another roadblock" at bounding box center [360, 144] width 92 height 15
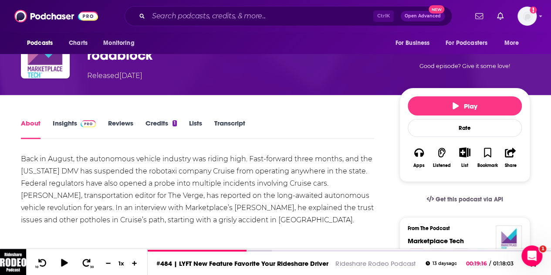
scroll to position [77, 0]
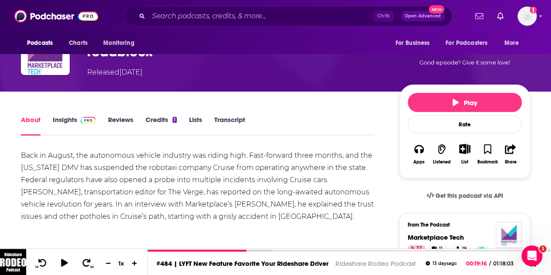
click at [58, 118] on link "Insights" at bounding box center [74, 125] width 43 height 20
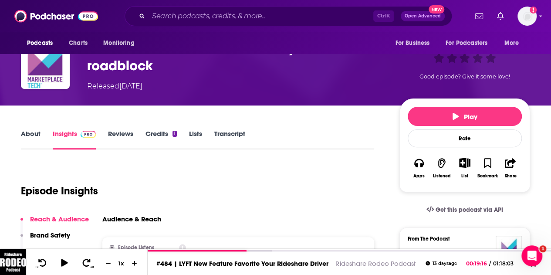
scroll to position [62, 0]
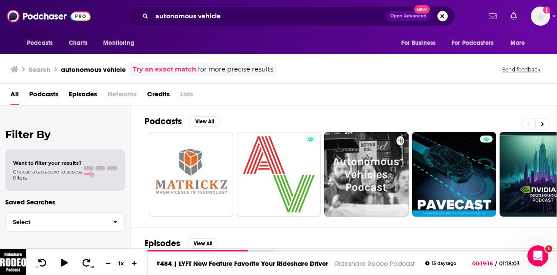
click at [44, 93] on span "Podcasts" at bounding box center [43, 96] width 29 height 18
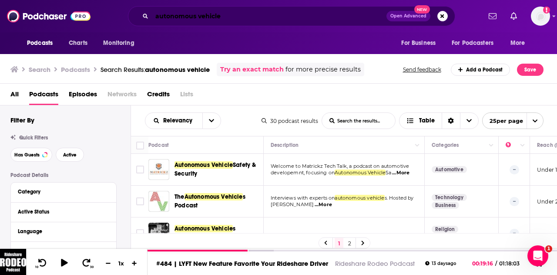
click at [209, 18] on input "autonomous vehicle" at bounding box center [269, 16] width 235 height 14
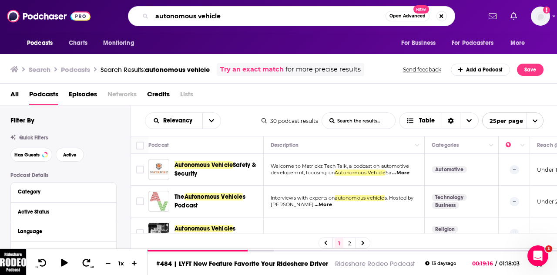
click at [209, 18] on input "autonomous vehicle" at bounding box center [269, 16] width 234 height 14
type input "lyft"
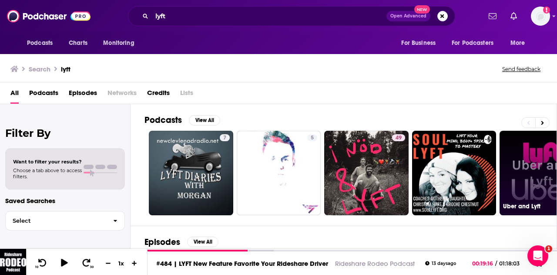
click at [534, 153] on link "7 Uber and Lyft" at bounding box center [542, 173] width 84 height 84
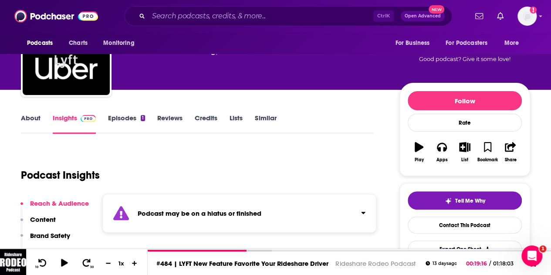
scroll to position [43, 0]
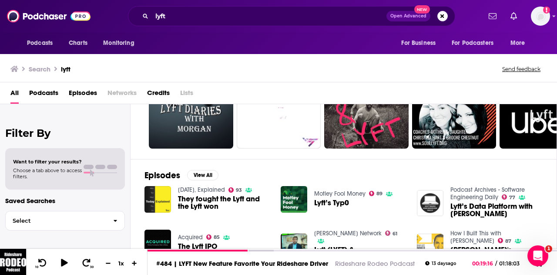
scroll to position [64, 0]
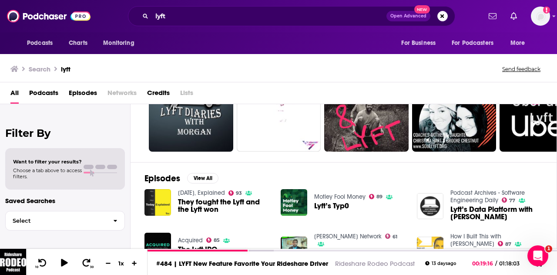
click at [49, 95] on span "Podcasts" at bounding box center [43, 95] width 29 height 18
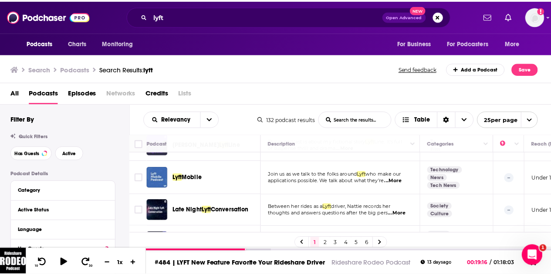
scroll to position [184, 0]
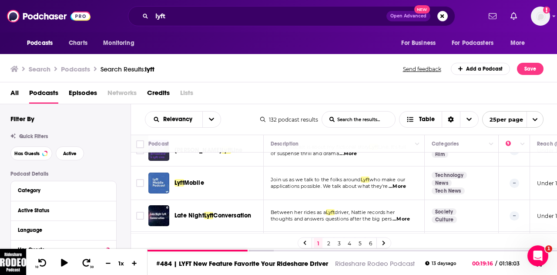
click at [177, 179] on span "Lyft" at bounding box center [180, 182] width 10 height 7
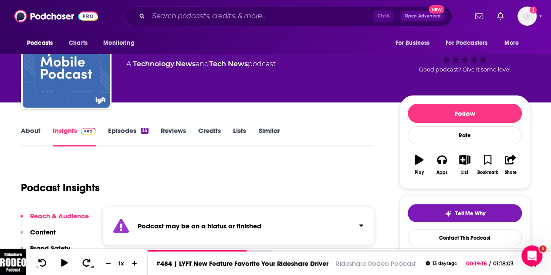
scroll to position [36, 0]
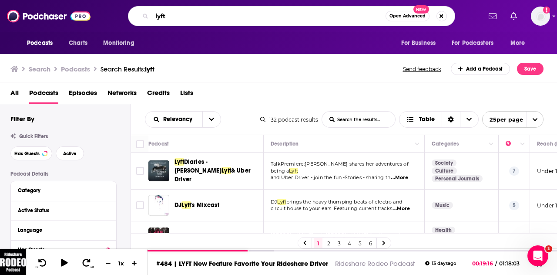
click at [177, 19] on input "lyft" at bounding box center [269, 16] width 234 height 14
click at [74, 96] on span "Episodes" at bounding box center [83, 95] width 28 height 18
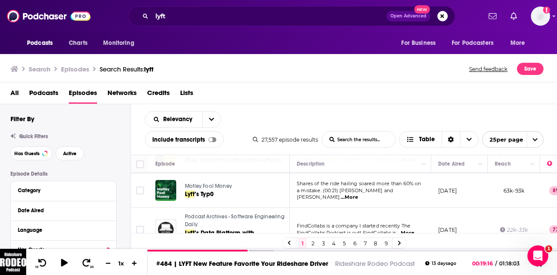
scroll to position [32, 0]
click at [454, 161] on icon "Move" at bounding box center [459, 164] width 10 height 10
click at [483, 163] on icon "Column Actions" at bounding box center [481, 164] width 4 height 5
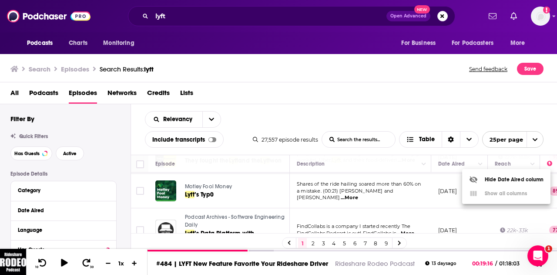
click at [469, 159] on div at bounding box center [278, 137] width 557 height 275
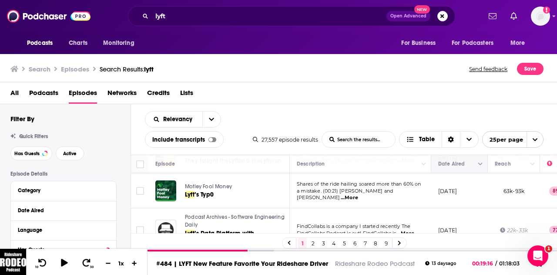
click at [454, 164] on icon "Move" at bounding box center [459, 164] width 10 height 10
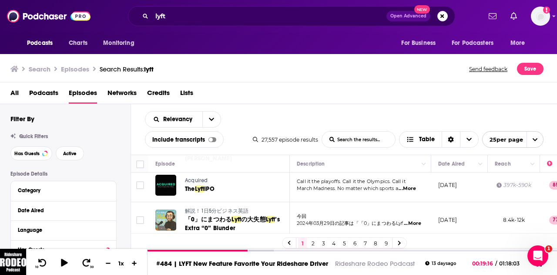
scroll to position [0, 0]
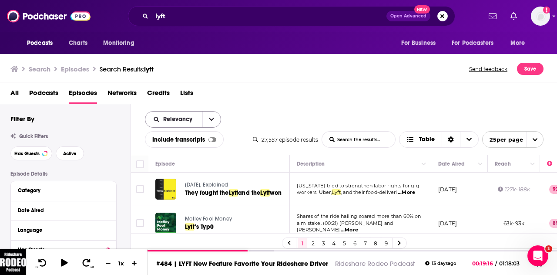
click at [212, 117] on icon "open menu" at bounding box center [211, 119] width 5 height 6
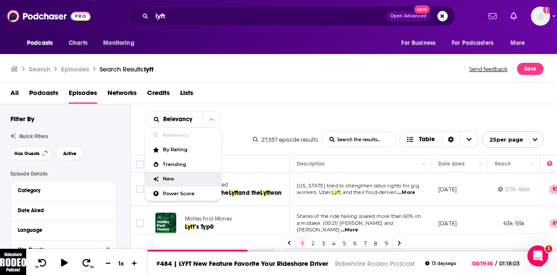
click at [187, 181] on div "New" at bounding box center [183, 179] width 76 height 15
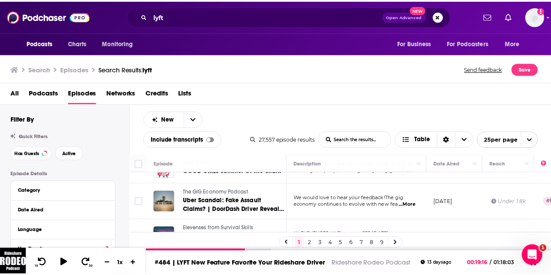
scroll to position [92, 0]
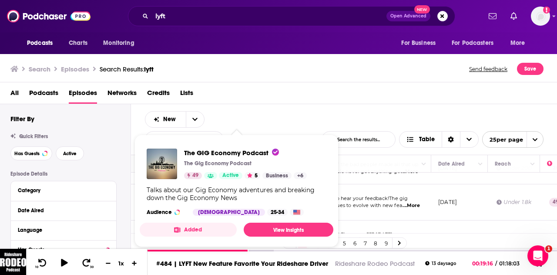
click at [193, 186] on div "The GIG Economy Podcast The Gig Economy Podcast 49 Active 5 Business + 6 Talks …" at bounding box center [237, 182] width 194 height 81
click at [194, 150] on span "The GIG Economy Podcast" at bounding box center [231, 153] width 95 height 8
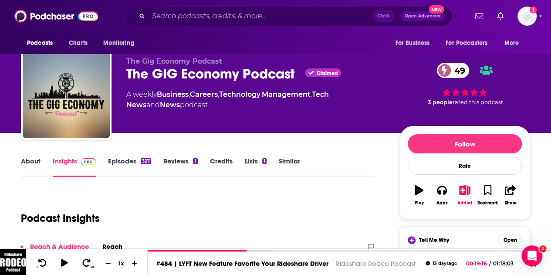
scroll to position [8, 0]
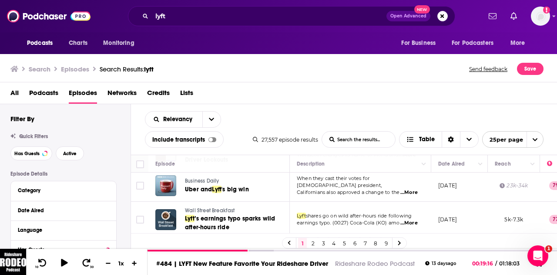
scroll to position [329, 0]
click at [205, 121] on button "open menu" at bounding box center [212, 119] width 18 height 16
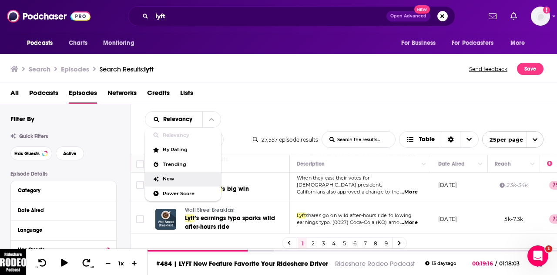
click at [175, 173] on div "New" at bounding box center [183, 179] width 76 height 15
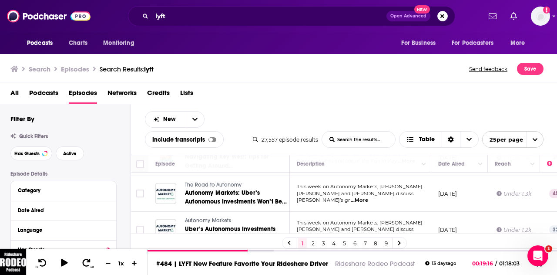
scroll to position [531, 0]
click at [203, 178] on div "Podcasts Charts Monitoring lyft Open Advanced New For Business For Podcasters M…" at bounding box center [278, 137] width 557 height 275
click at [308, 111] on div "New List Search Input Search the results... Include transcripts Table 27,557 ep…" at bounding box center [344, 129] width 427 height 51
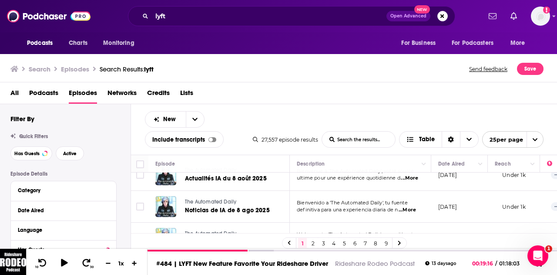
scroll to position [770, 0]
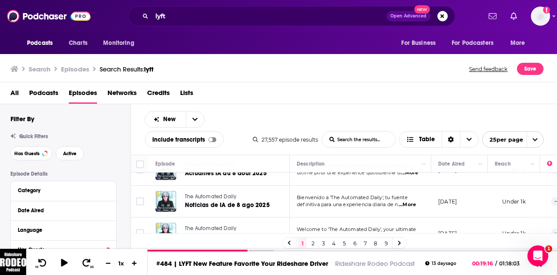
click at [312, 246] on link "2" at bounding box center [313, 243] width 9 height 10
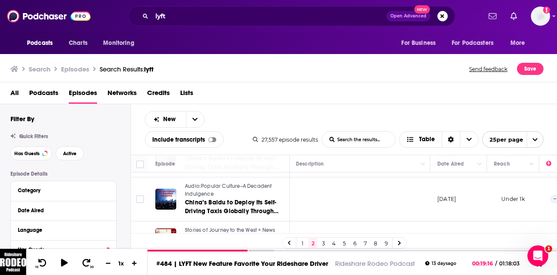
scroll to position [859, 1]
click at [322, 240] on link "3" at bounding box center [323, 243] width 9 height 10
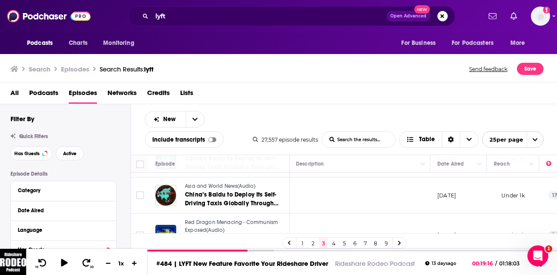
scroll to position [870, 1]
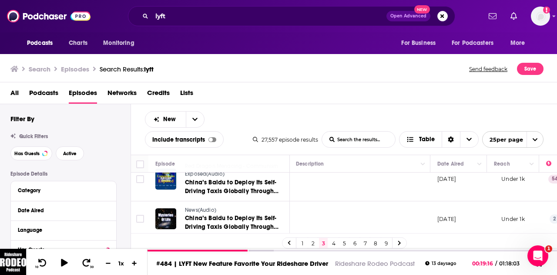
click at [335, 243] on link "4" at bounding box center [334, 243] width 9 height 10
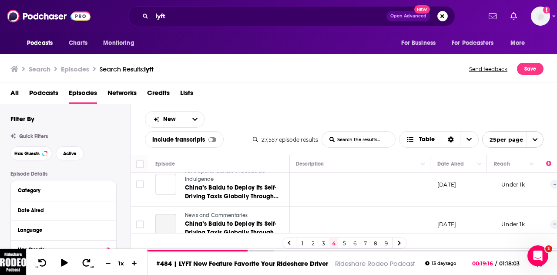
scroll to position [847, 1]
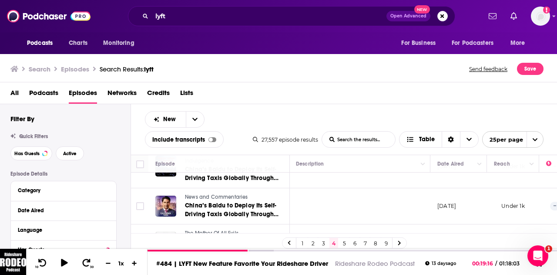
click at [343, 243] on link "5" at bounding box center [344, 243] width 9 height 10
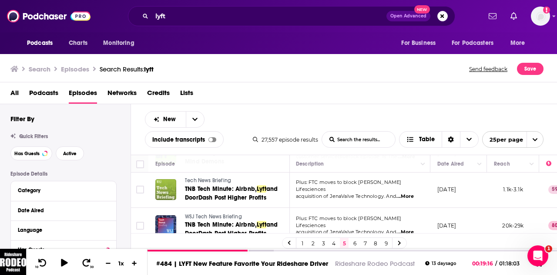
scroll to position [849, 1]
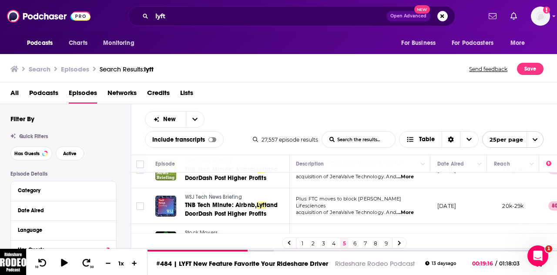
click at [355, 244] on link "6" at bounding box center [355, 243] width 9 height 10
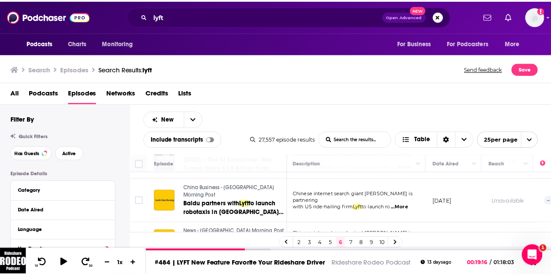
scroll to position [832, 1]
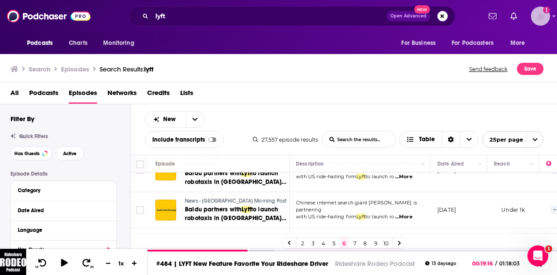
click at [538, 18] on img "Logged in as egilfenbaum" at bounding box center [540, 16] width 19 height 19
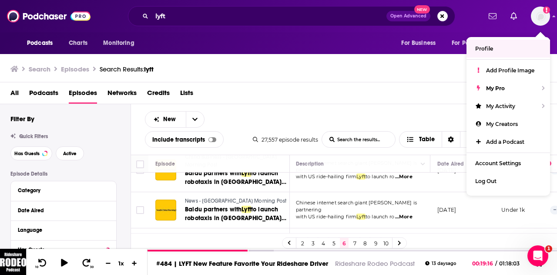
click at [414, 72] on div "Search Episodes Search Results: lyft Send feedback Save" at bounding box center [277, 69] width 534 height 12
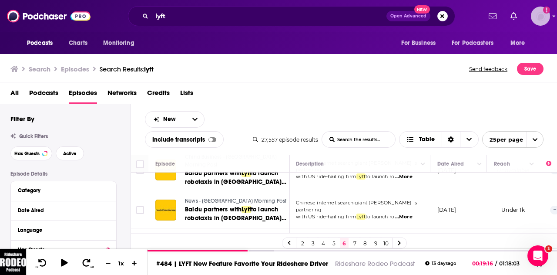
click at [538, 14] on img "Logged in as egilfenbaum" at bounding box center [540, 16] width 19 height 19
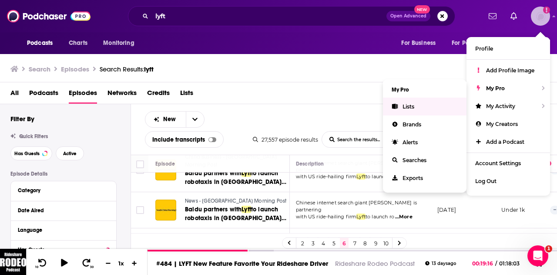
click at [427, 108] on link "Lists" at bounding box center [425, 107] width 84 height 18
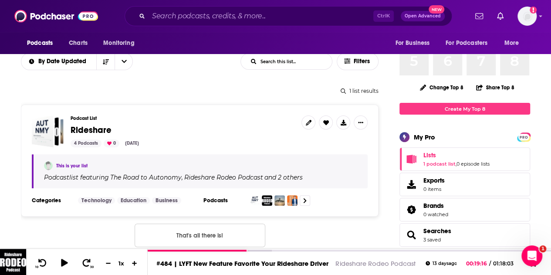
scroll to position [108, 0]
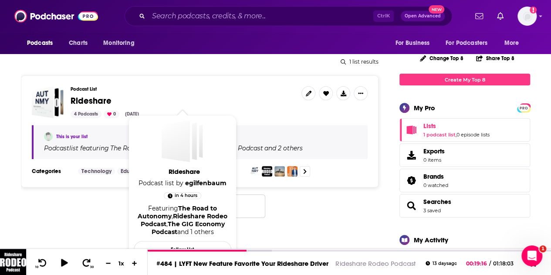
click at [95, 99] on span "Rideshare" at bounding box center [91, 100] width 41 height 11
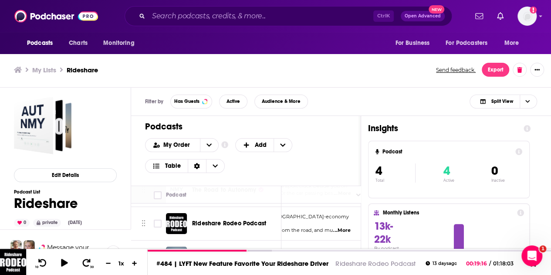
scroll to position [30, 81]
click at [338, 227] on span "...More" at bounding box center [336, 230] width 17 height 7
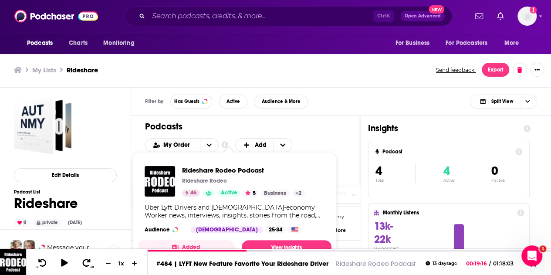
click at [197, 222] on div "Rideshare Rodeo Podcast Rideshare Rodeo 46 Active 5 Business + 2 Uber Lyft Driv…" at bounding box center [235, 199] width 194 height 81
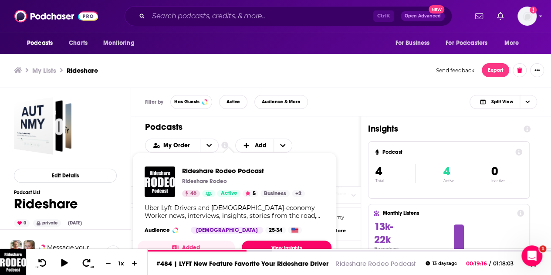
click at [285, 245] on link "View Insights" at bounding box center [287, 247] width 90 height 14
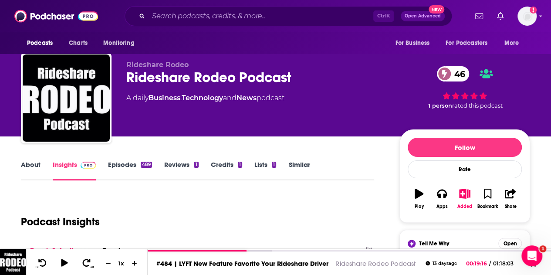
scroll to position [6, 0]
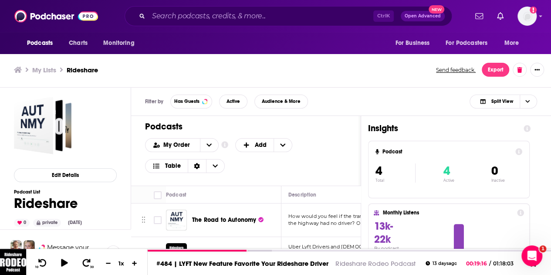
scroll to position [66, 0]
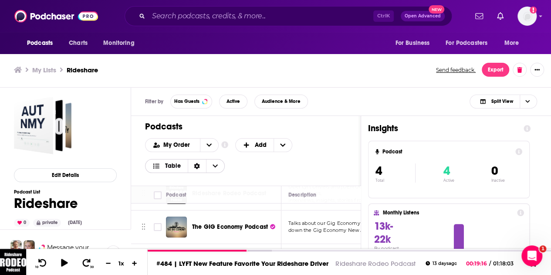
click at [152, 159] on span "Table" at bounding box center [166, 166] width 42 height 15
click at [170, 183] on div "Card" at bounding box center [185, 180] width 80 height 15
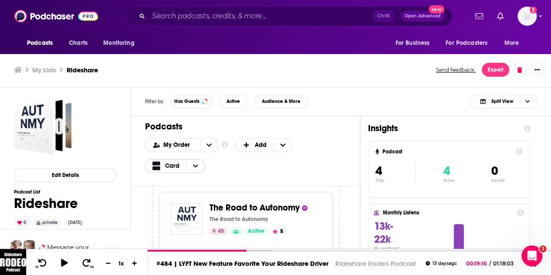
scroll to position [8, 0]
click at [0, 7] on div "Podcasts Charts Monitoring Ctrl K Open Advanced New For Business For Podcasters…" at bounding box center [275, 16] width 551 height 32
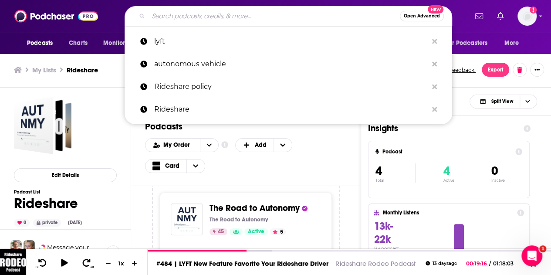
click at [196, 14] on input "Search podcasts, credits, & more..." at bounding box center [274, 16] width 251 height 14
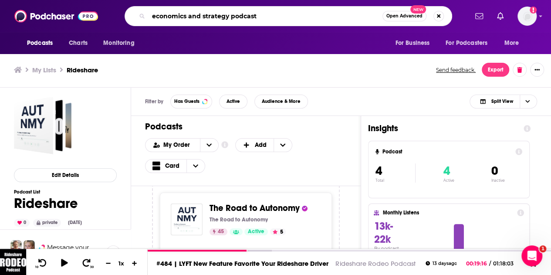
type input "economics and strategy podcast"
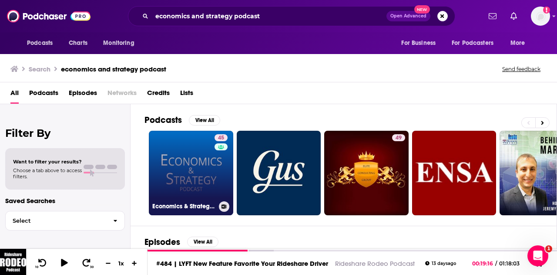
click at [183, 163] on link "45 Economics & Strategy Podcast" at bounding box center [191, 173] width 84 height 84
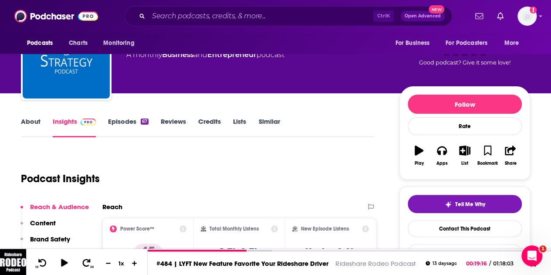
scroll to position [48, 0]
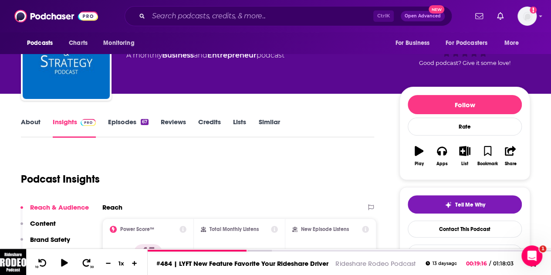
click at [128, 122] on link "Episodes 67" at bounding box center [128, 128] width 41 height 20
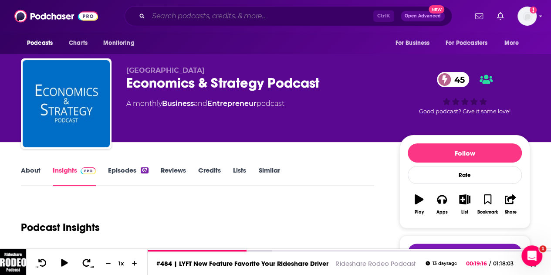
click at [181, 22] on input "Search podcasts, credits, & more..." at bounding box center [261, 16] width 225 height 14
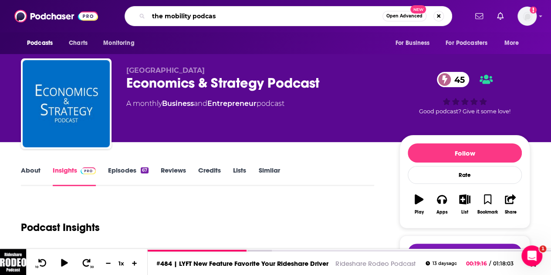
type input "the mobility podcast"
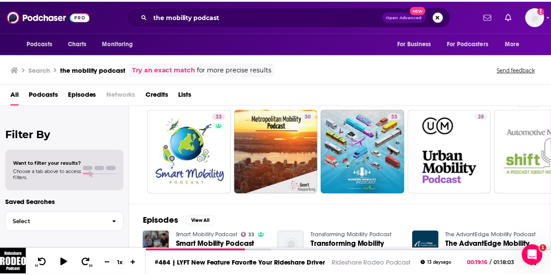
scroll to position [6, 0]
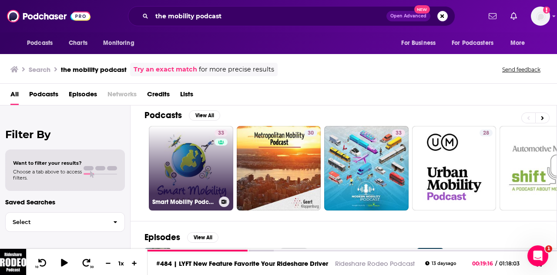
click at [184, 159] on link "33 Smart Mobility Podcast" at bounding box center [191, 168] width 84 height 84
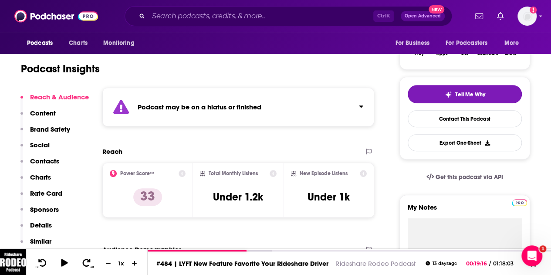
scroll to position [48, 0]
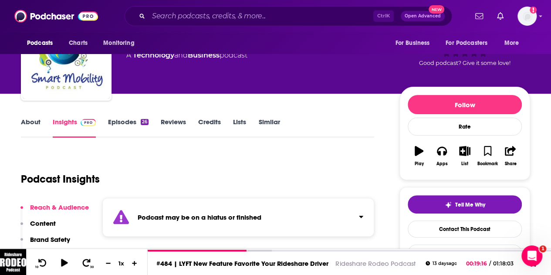
click at [130, 123] on link "Episodes 26" at bounding box center [128, 128] width 41 height 20
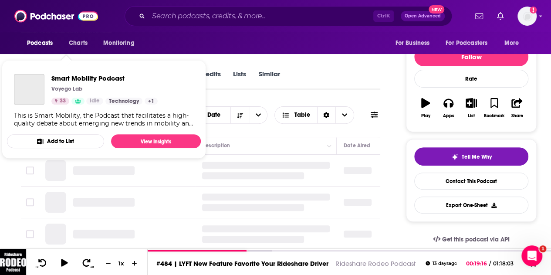
scroll to position [97, 0]
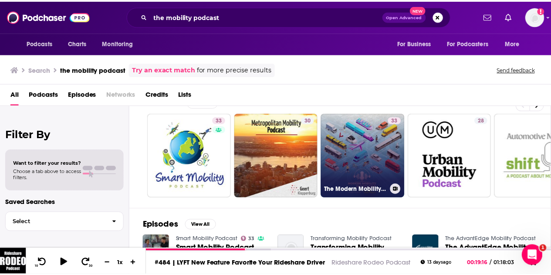
scroll to position [19, 0]
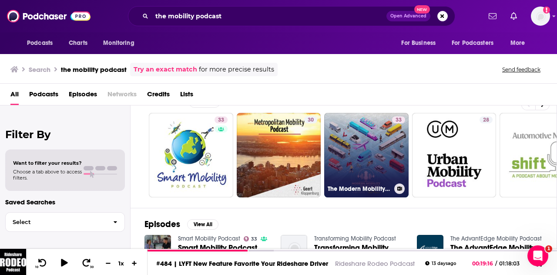
click at [377, 156] on link "33 The Modern Mobility Podcast" at bounding box center [366, 155] width 84 height 84
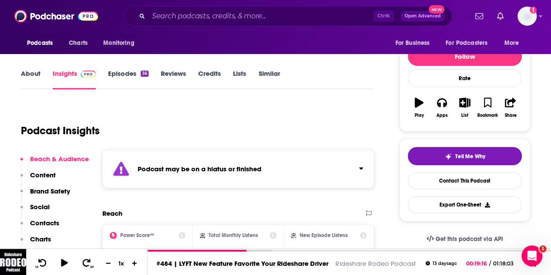
scroll to position [77, 0]
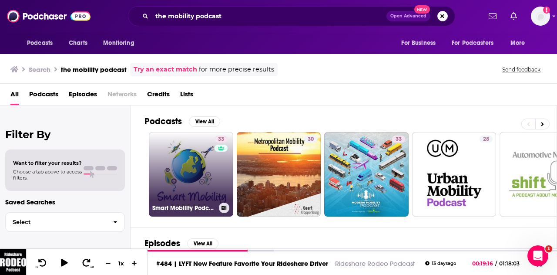
scroll to position [71, 0]
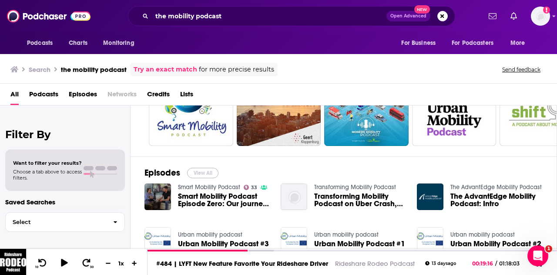
click at [199, 169] on button "View All" at bounding box center [202, 173] width 31 height 10
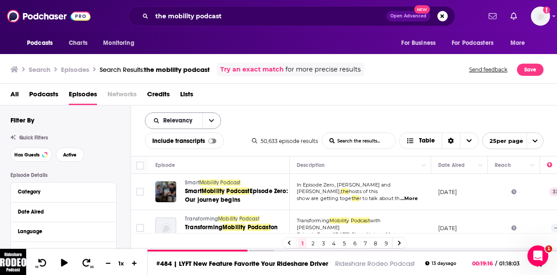
click at [209, 120] on icon "open menu" at bounding box center [211, 121] width 5 height 6
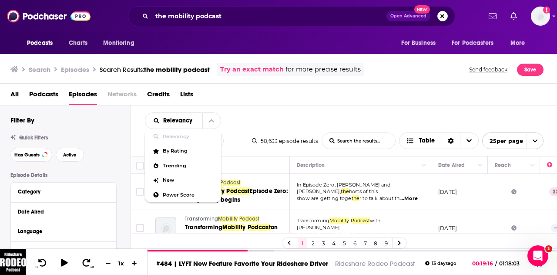
click at [298, 98] on div "All Podcasts Episodes Networks Credits Lists" at bounding box center [280, 96] width 540 height 18
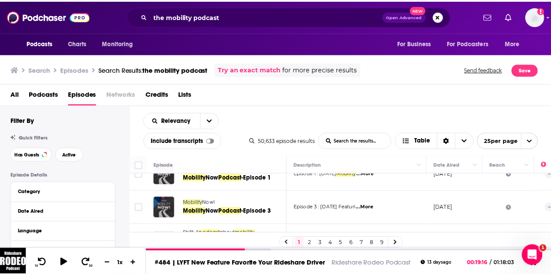
scroll to position [729, 0]
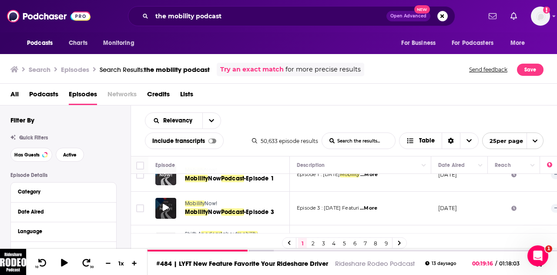
click at [158, 203] on div at bounding box center [165, 208] width 21 height 21
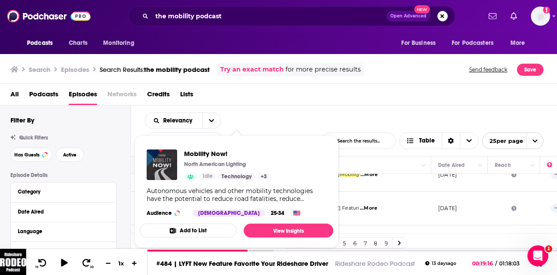
click at [190, 202] on div "Mobility Now! North American Lighting Idle Technology + 3 Autonomous vehicles a…" at bounding box center [237, 182] width 194 height 81
click at [155, 161] on img "Mobility Now!" at bounding box center [162, 164] width 30 height 30
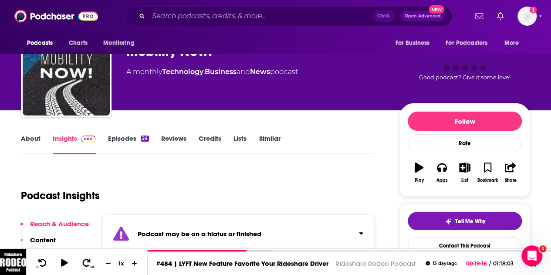
scroll to position [31, 0]
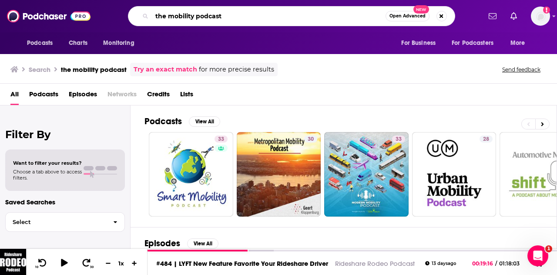
click at [167, 16] on input "the mobility podcast" at bounding box center [269, 16] width 234 height 14
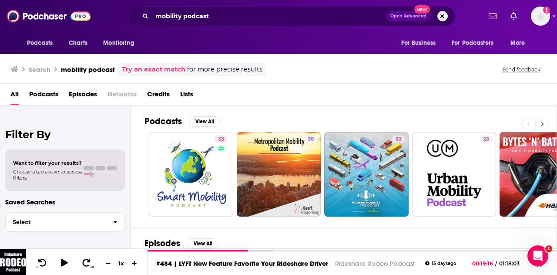
click at [540, 122] on button at bounding box center [543, 123] width 14 height 11
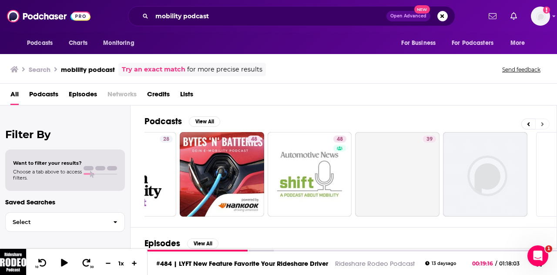
scroll to position [0, 387]
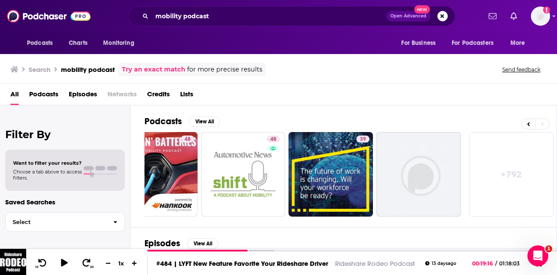
click at [484, 169] on link "+ 792" at bounding box center [512, 174] width 84 height 84
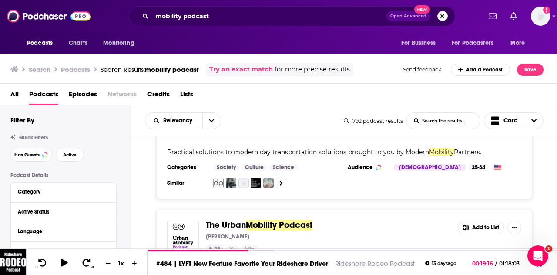
scroll to position [318, 0]
click at [209, 121] on icon "open menu" at bounding box center [211, 121] width 5 height 6
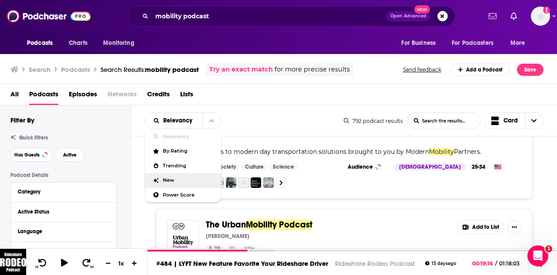
click at [172, 178] on span "New" at bounding box center [188, 180] width 51 height 5
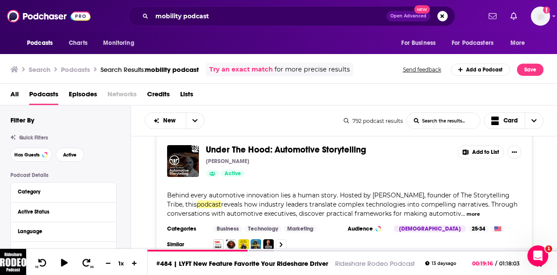
scroll to position [989, 0]
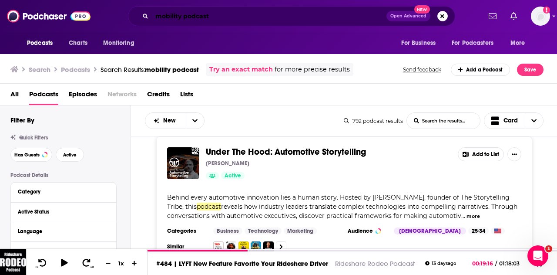
click at [156, 17] on input "mobility podcast" at bounding box center [269, 16] width 235 height 14
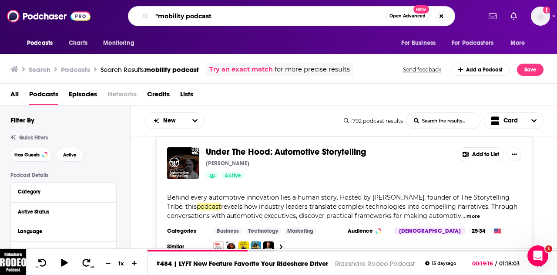
click at [227, 13] on input ""mobility podcast" at bounding box center [269, 16] width 234 height 14
type input """
type input "mobility"
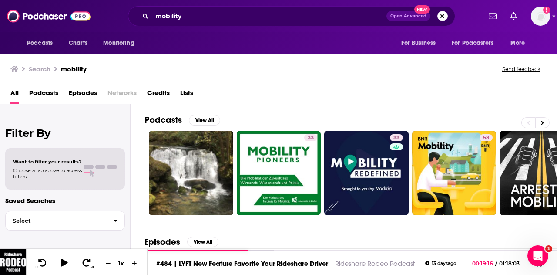
click at [413, 20] on button "Open Advanced New" at bounding box center [409, 16] width 44 height 10
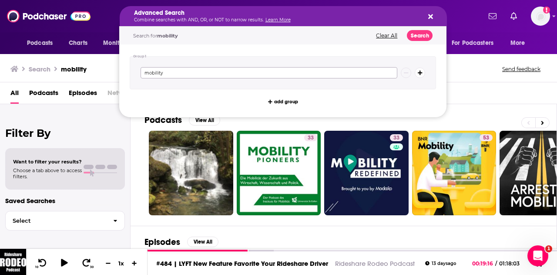
click at [213, 74] on input "mobility" at bounding box center [269, 72] width 257 height 11
type input "mobility AND Vehicles"
click at [426, 38] on button "Search" at bounding box center [420, 35] width 26 height 11
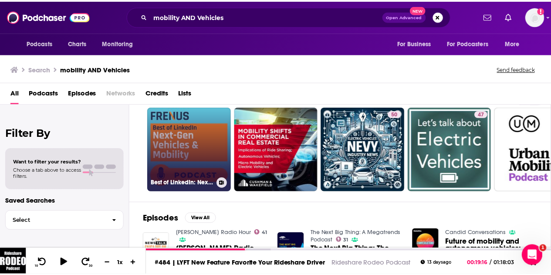
scroll to position [17, 0]
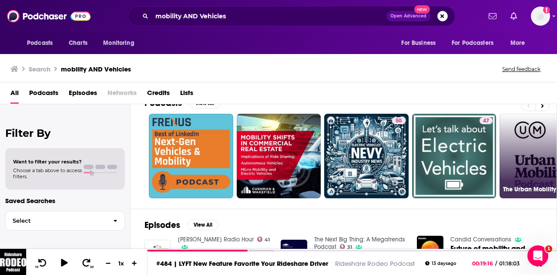
click at [517, 161] on link "28 The Urban Mobility Podcast" at bounding box center [542, 156] width 84 height 84
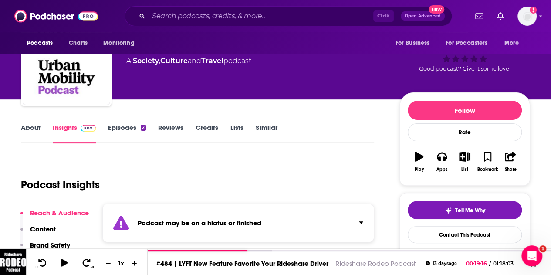
scroll to position [44, 0]
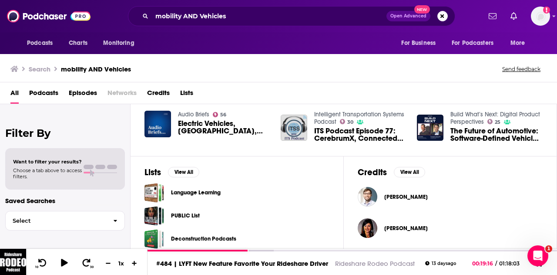
scroll to position [237, 0]
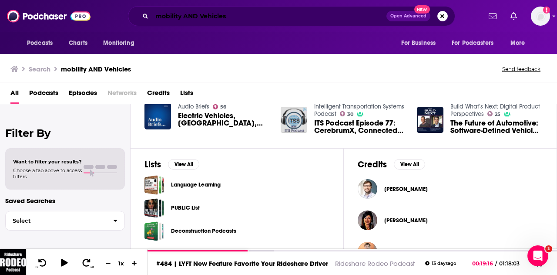
click at [217, 14] on input "mobility AND Vehicles" at bounding box center [269, 16] width 235 height 14
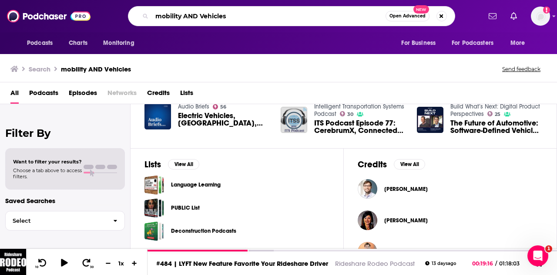
click at [217, 14] on input "mobility AND Vehicles" at bounding box center [269, 16] width 234 height 14
paste input "White Collar Talk"
type input "White Collar Talks"
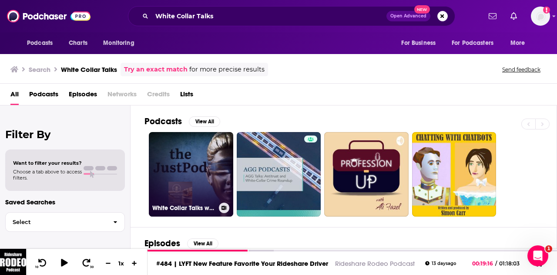
click at [202, 168] on link "White Collar Talks with Nina and Joe" at bounding box center [191, 174] width 84 height 84
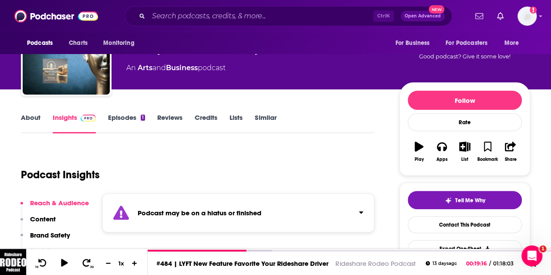
scroll to position [60, 0]
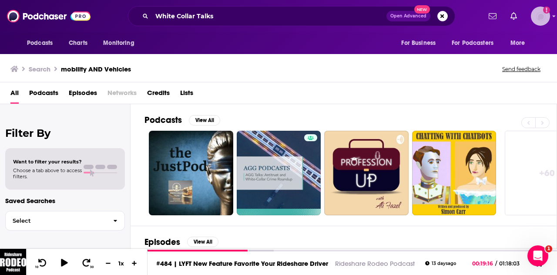
click at [537, 14] on img "Logged in as egilfenbaum" at bounding box center [540, 16] width 19 height 19
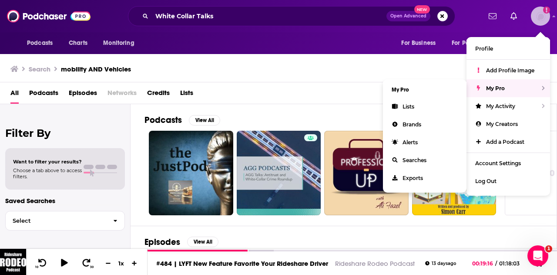
click at [490, 92] on div "My Pro" at bounding box center [509, 88] width 84 height 18
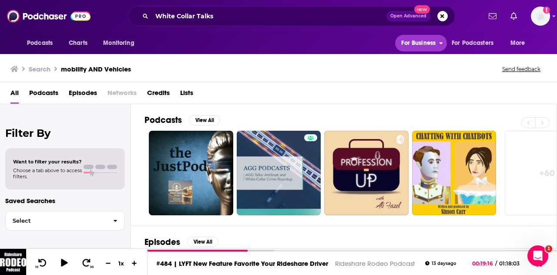
click at [421, 46] on span "For Business" at bounding box center [419, 43] width 34 height 12
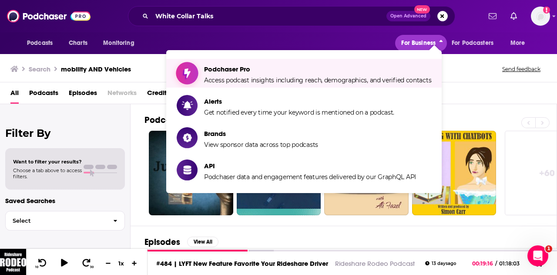
click at [355, 79] on span "Access podcast insights including reach, demographics, and verified contacts" at bounding box center [317, 80] width 227 height 8
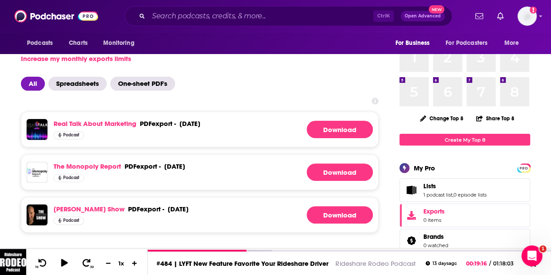
scroll to position [47, 0]
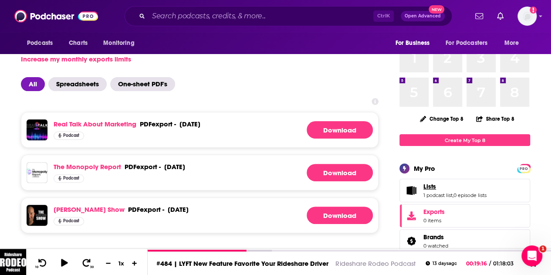
click at [437, 189] on link "Lists" at bounding box center [454, 186] width 63 height 8
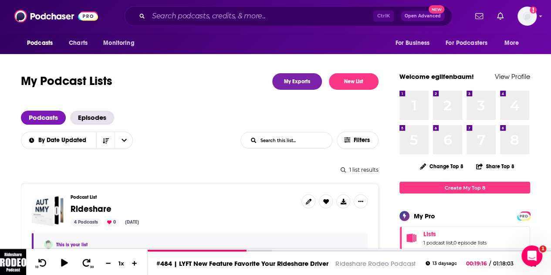
scroll to position [68, 0]
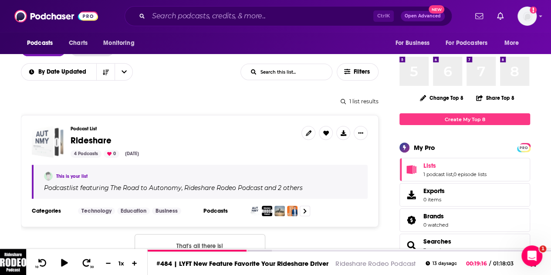
click at [59, 142] on span "Rideshare" at bounding box center [48, 142] width 32 height 32
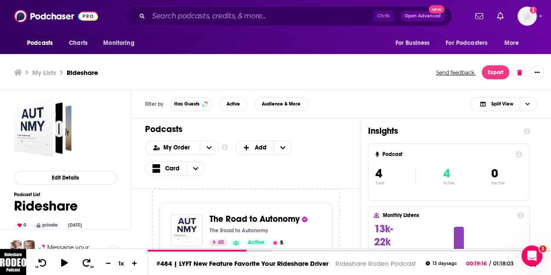
scroll to position [3, 0]
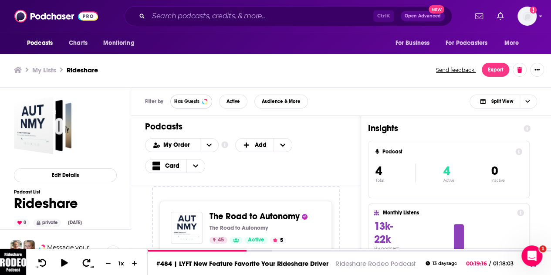
click at [190, 103] on span "Has Guests" at bounding box center [186, 101] width 25 height 5
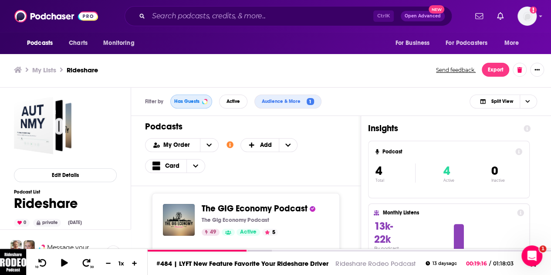
click at [179, 99] on span "Has Guests" at bounding box center [186, 101] width 25 height 5
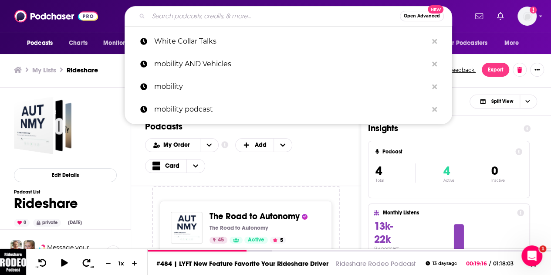
click at [186, 19] on input "Search podcasts, credits, & more..." at bounding box center [274, 16] width 251 height 14
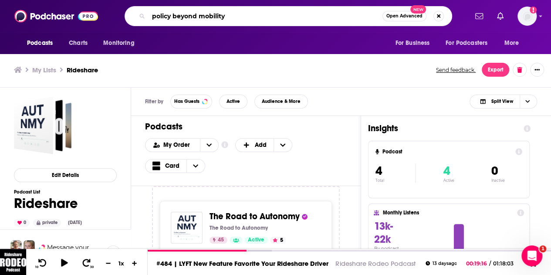
type input "policy beyond mobility"
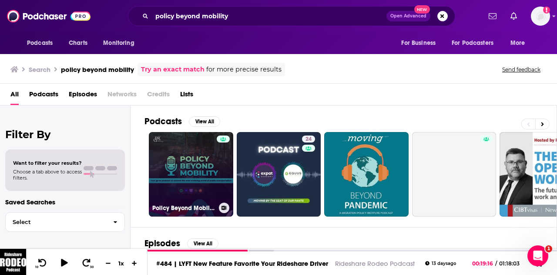
click at [189, 159] on link "Policy Beyond Mobility" at bounding box center [191, 174] width 84 height 84
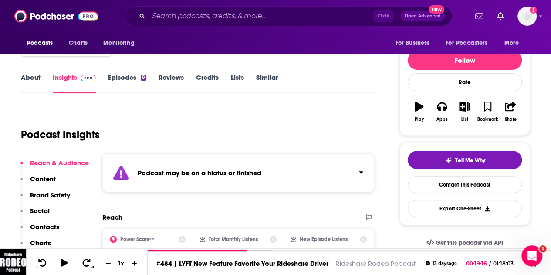
scroll to position [93, 0]
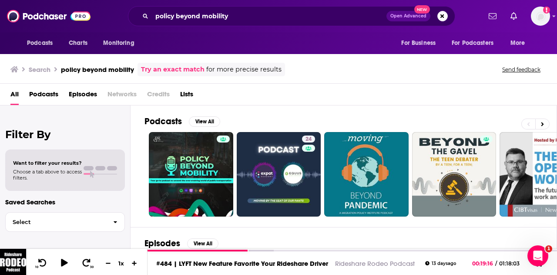
click at [172, 23] on div "policy beyond mobility Open Advanced New" at bounding box center [292, 16] width 328 height 20
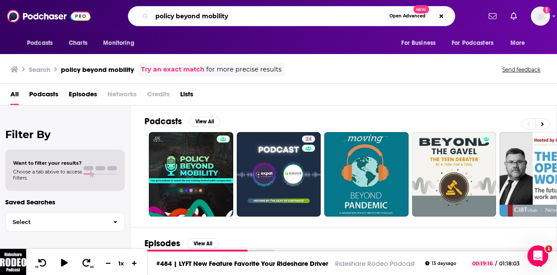
click at [174, 15] on input "policy beyond mobility" at bounding box center [269, 16] width 234 height 14
type input "tech policy and our lives"
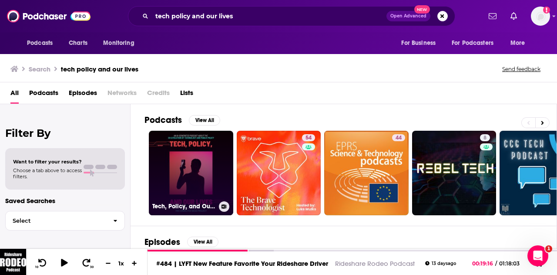
click at [186, 159] on link "Tech, Policy, and Our Lives" at bounding box center [191, 173] width 84 height 84
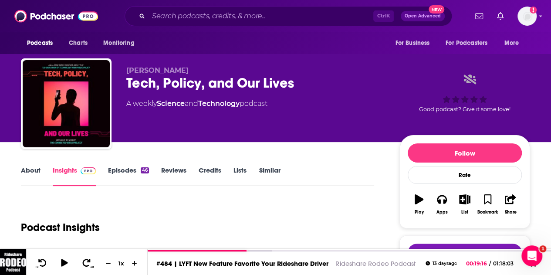
scroll to position [51, 0]
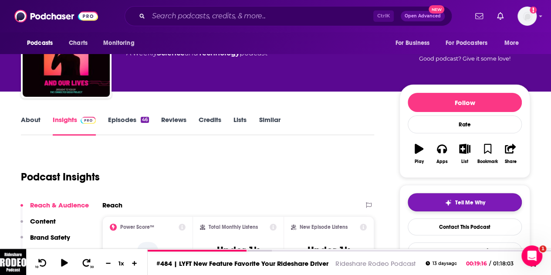
click at [448, 200] on img "button" at bounding box center [448, 202] width 7 height 7
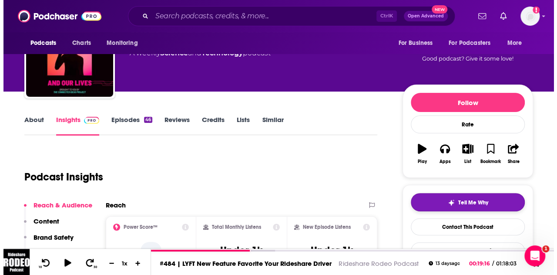
scroll to position [0, 0]
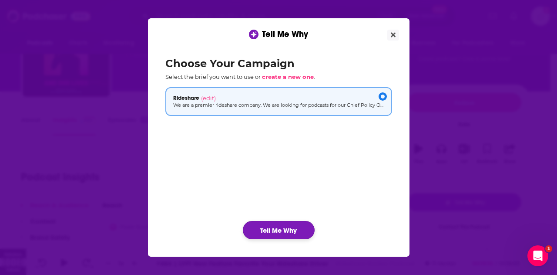
click at [273, 223] on button "Tell Me Why" at bounding box center [279, 230] width 72 height 18
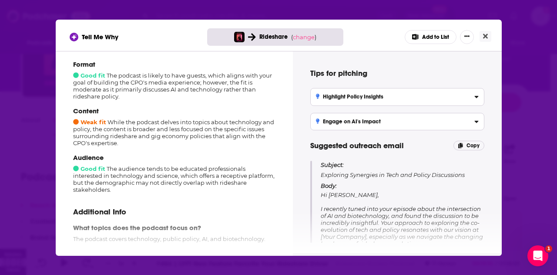
scroll to position [101, 0]
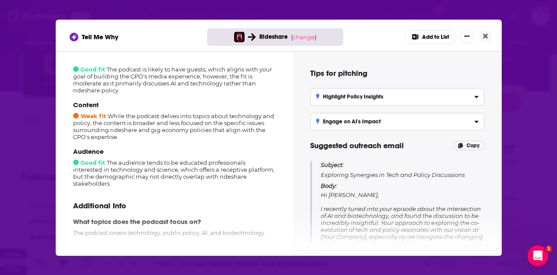
click at [375, 97] on h3 "Highlight Policy Insights" at bounding box center [350, 97] width 68 height 6
click at [0, 0] on input "Highlight Policy Insights Emphasize your client's expertise in rideshare and gi…" at bounding box center [0, 0] width 0 height 0
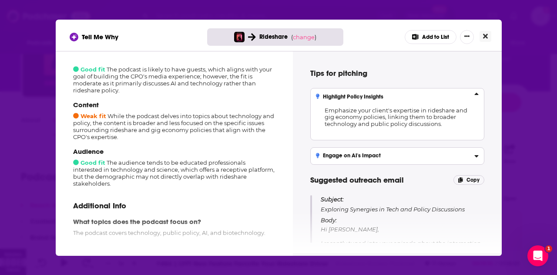
click at [484, 34] on icon "Close" at bounding box center [485, 36] width 5 height 5
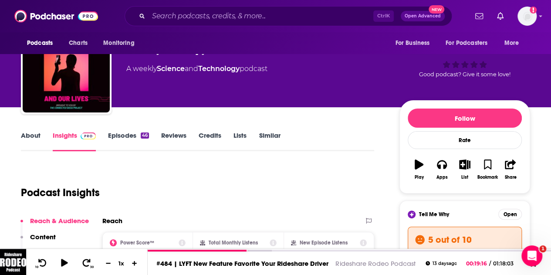
scroll to position [30, 0]
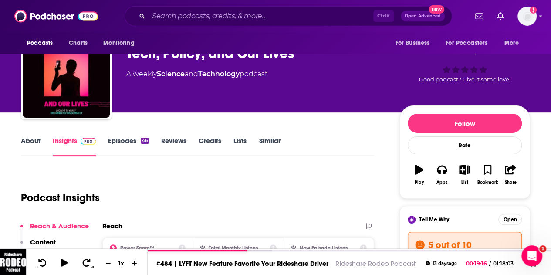
click at [125, 143] on link "Episodes 46" at bounding box center [128, 146] width 41 height 20
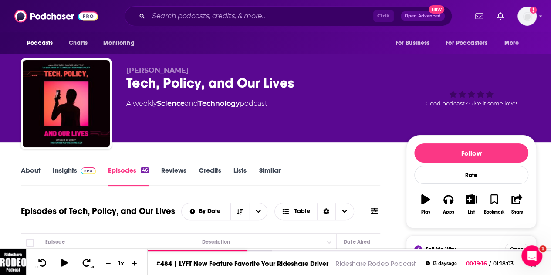
click at [57, 170] on link "Insights" at bounding box center [74, 176] width 43 height 20
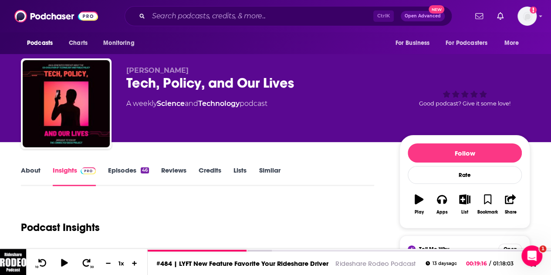
click at [28, 172] on link "About" at bounding box center [31, 176] width 20 height 20
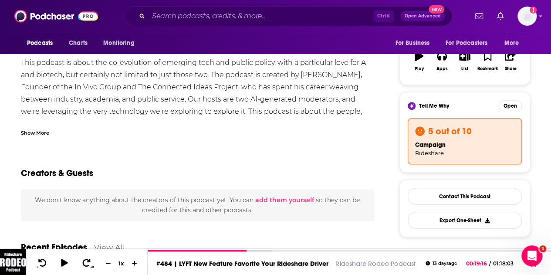
scroll to position [128, 0]
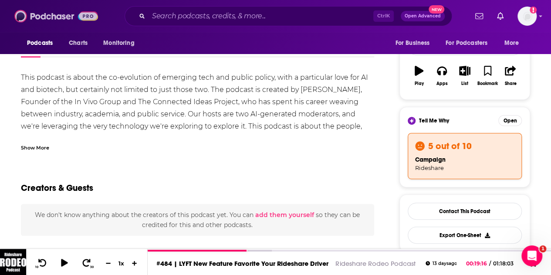
click at [62, 21] on img at bounding box center [56, 16] width 84 height 17
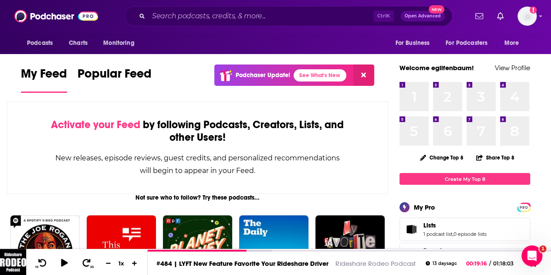
click at [414, 16] on span "Open Advanced" at bounding box center [423, 16] width 36 height 4
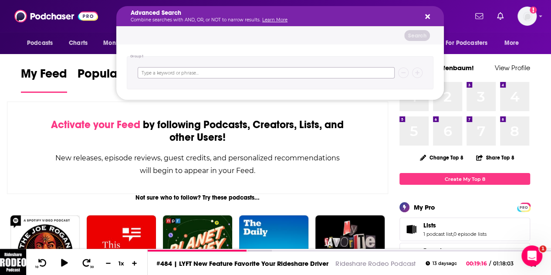
click at [290, 78] on input "Search podcasts, credits, & more..." at bounding box center [266, 72] width 257 height 11
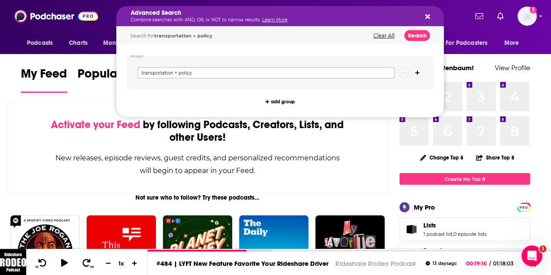
type input "transportation + policy"
click at [412, 37] on button "Search" at bounding box center [417, 35] width 26 height 11
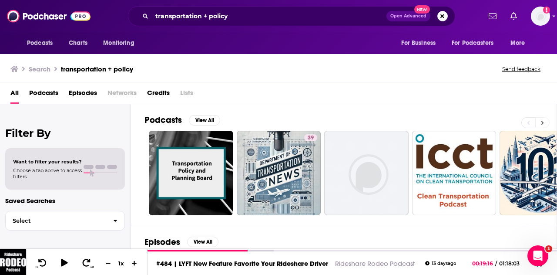
click at [543, 126] on button at bounding box center [543, 122] width 14 height 11
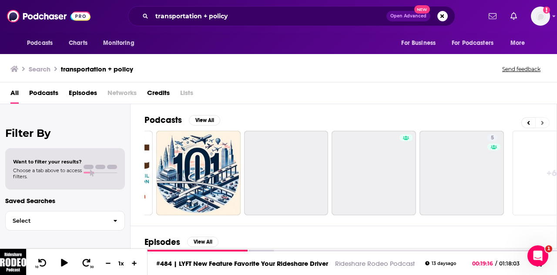
scroll to position [0, 387]
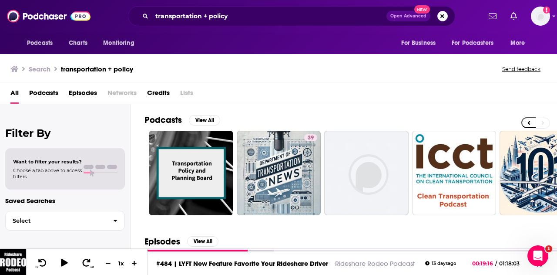
scroll to position [0, 387]
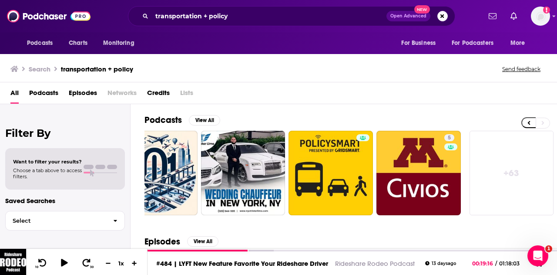
click at [510, 149] on link "+ 63" at bounding box center [512, 173] width 84 height 84
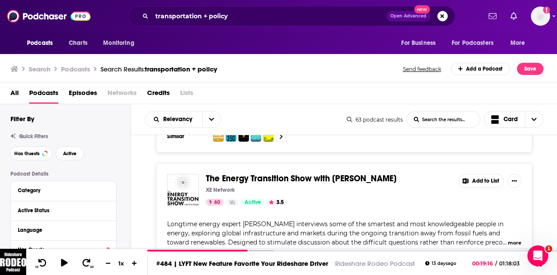
scroll to position [2080, 0]
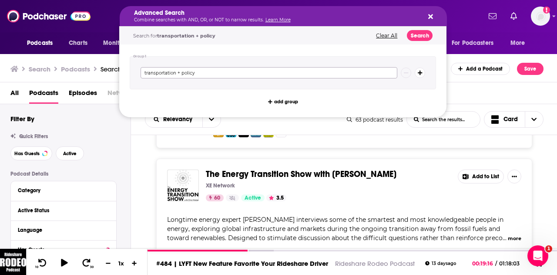
click at [196, 74] on input "transportation + policy" at bounding box center [269, 72] width 257 height 11
type input "transportation"
click at [428, 40] on button "Search" at bounding box center [420, 35] width 26 height 11
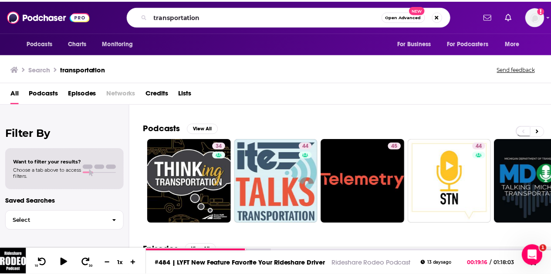
scroll to position [43, 0]
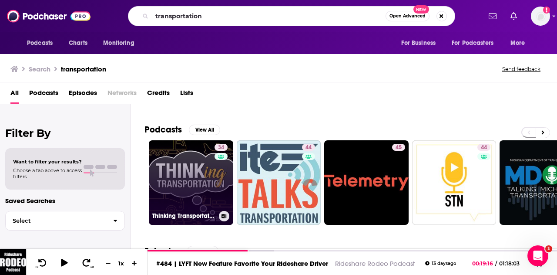
click at [179, 176] on link "34 Thinking Transportation: Engaging Conversations about Transportation Innovat…" at bounding box center [191, 182] width 84 height 84
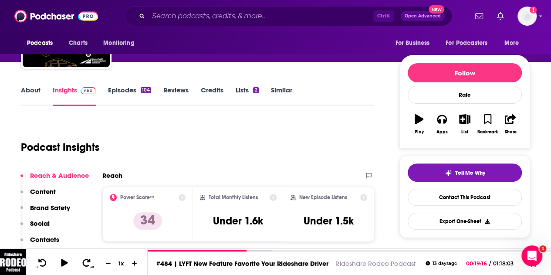
scroll to position [91, 0]
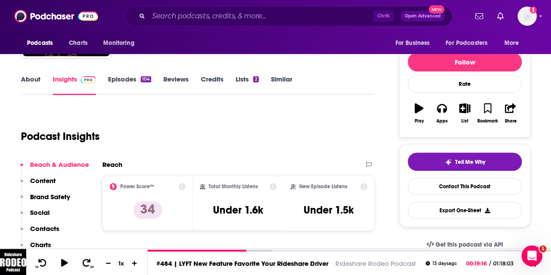
click at [138, 78] on link "Episodes 104" at bounding box center [129, 85] width 43 height 20
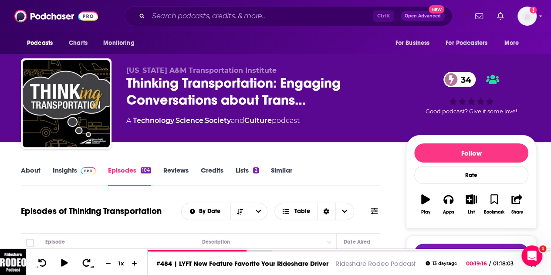
scroll to position [36, 0]
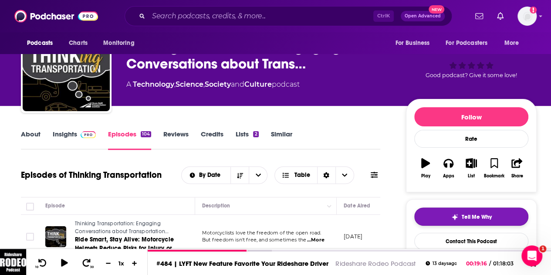
click at [449, 215] on button "Tell Me Why" at bounding box center [471, 216] width 114 height 18
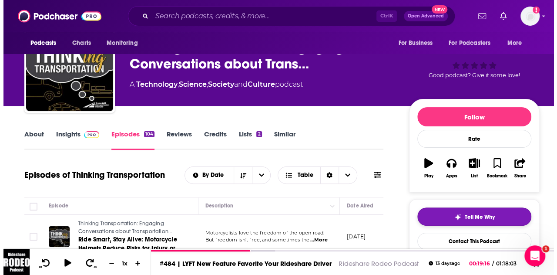
scroll to position [0, 0]
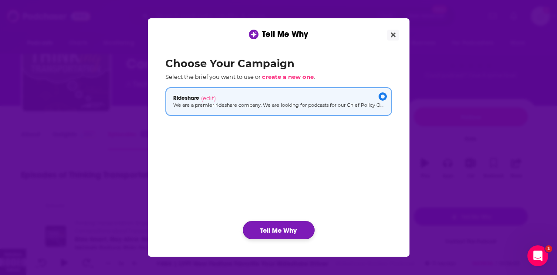
click at [263, 233] on button "Tell Me Why" at bounding box center [279, 230] width 72 height 18
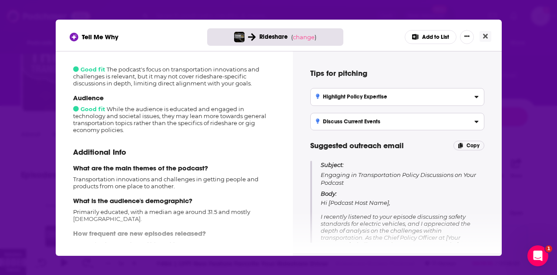
scroll to position [148, 0]
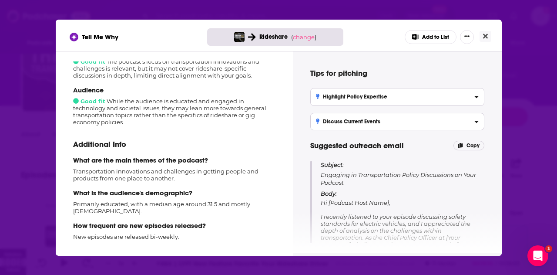
click at [424, 36] on button "Add to List" at bounding box center [431, 37] width 52 height 14
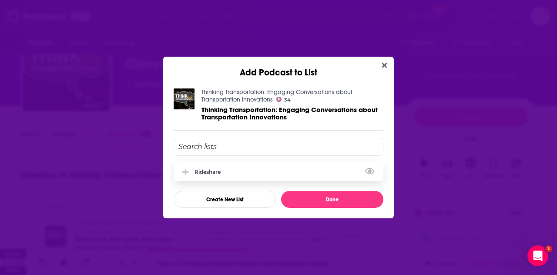
click at [292, 173] on div "Rideshare" at bounding box center [279, 171] width 210 height 19
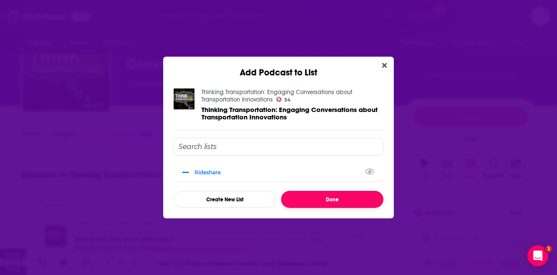
click at [304, 198] on button "Done" at bounding box center [332, 199] width 102 height 17
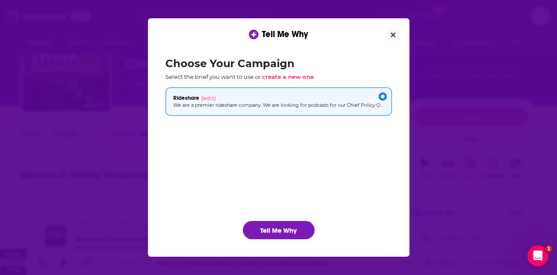
click at [386, 34] on div "Tell Me Why" at bounding box center [279, 28] width 262 height 21
click at [388, 34] on button "Close" at bounding box center [394, 35] width 12 height 11
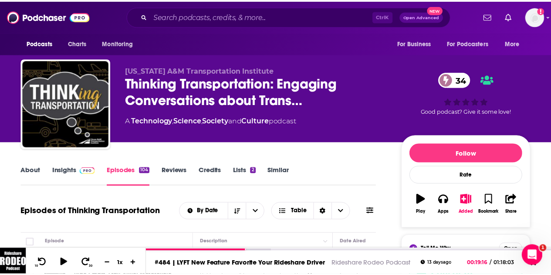
scroll to position [36, 0]
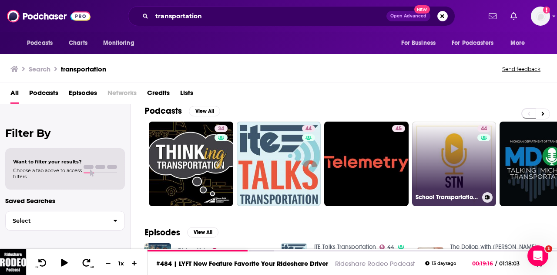
scroll to position [61, 0]
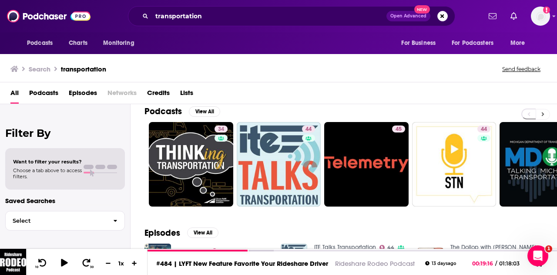
click at [541, 111] on button at bounding box center [543, 114] width 14 height 11
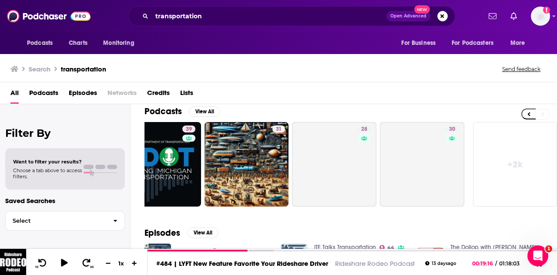
scroll to position [0, 387]
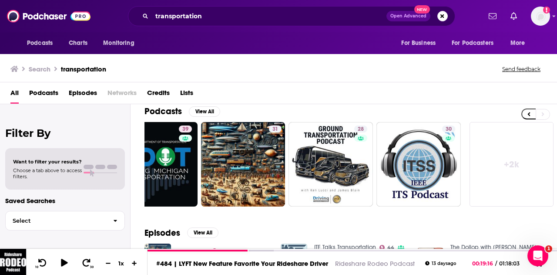
click at [529, 146] on link "+ 2k" at bounding box center [512, 164] width 84 height 84
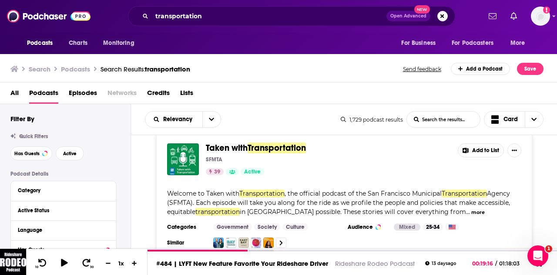
scroll to position [1061, 0]
click at [472, 208] on button "more" at bounding box center [479, 211] width 14 height 7
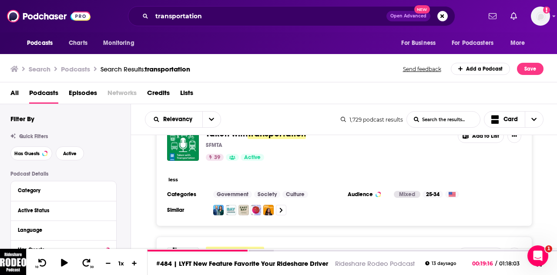
scroll to position [1027, 0]
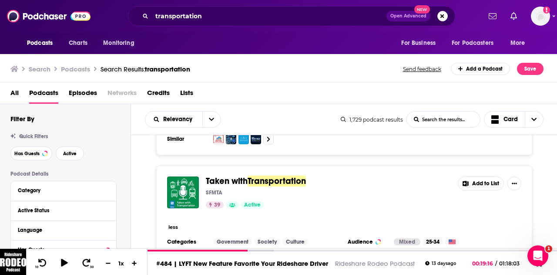
click at [179, 222] on div "less" at bounding box center [344, 226] width 355 height 9
click at [173, 223] on button "less" at bounding box center [174, 226] width 10 height 7
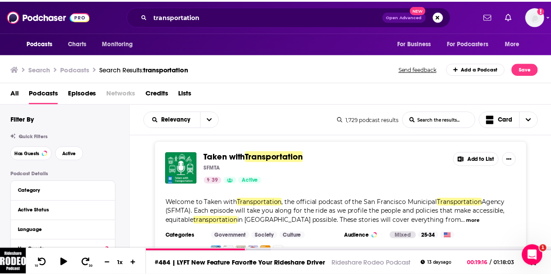
scroll to position [1047, 0]
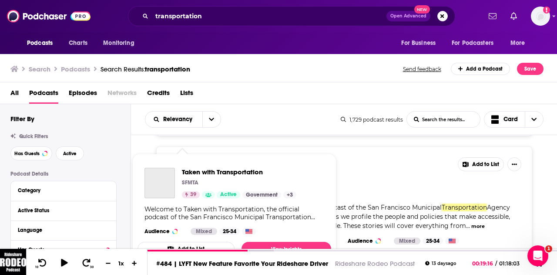
click at [182, 161] on div "Taken with Transportation SFMTA 39 Active Government + 3 Welcome to Taken with …" at bounding box center [235, 201] width 194 height 81
click at [196, 170] on span "Taken with Transportation" at bounding box center [239, 172] width 115 height 8
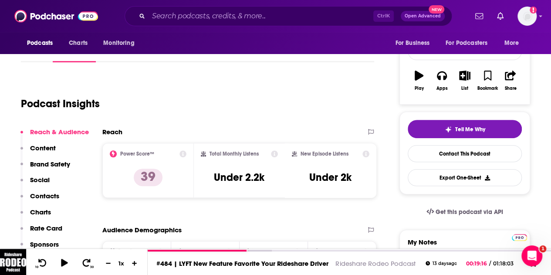
scroll to position [85, 0]
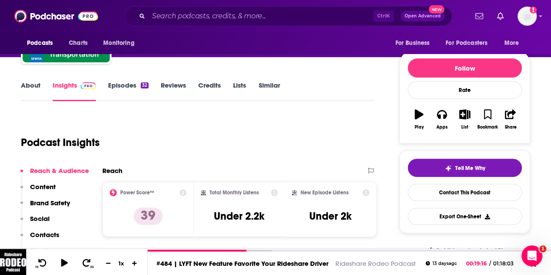
click at [37, 86] on link "About" at bounding box center [31, 91] width 20 height 20
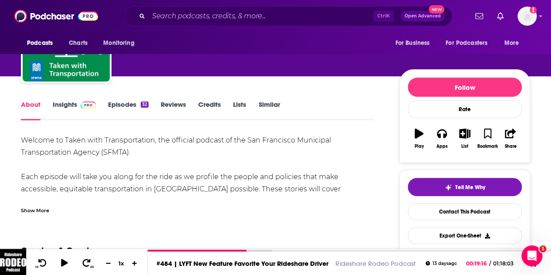
scroll to position [76, 0]
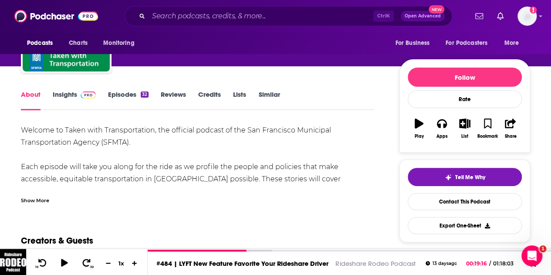
click at [42, 200] on div "Show More" at bounding box center [35, 200] width 28 height 8
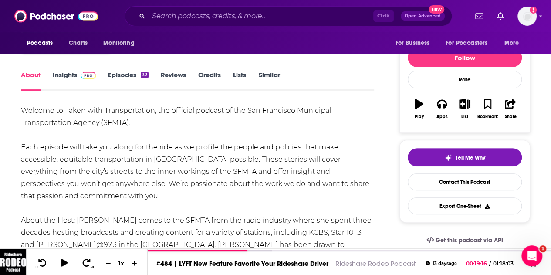
scroll to position [108, 0]
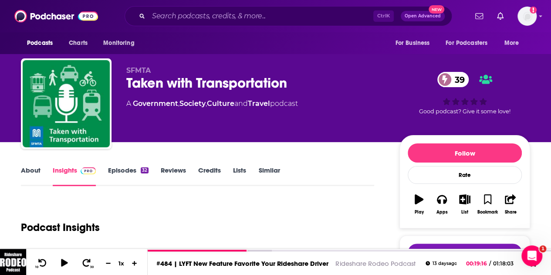
scroll to position [22, 0]
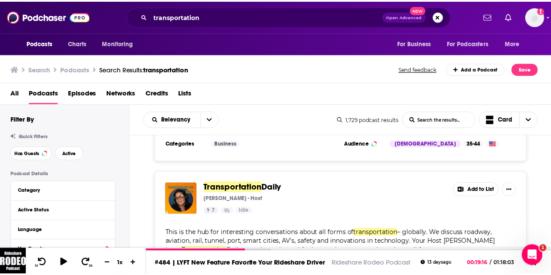
scroll to position [3104, 0]
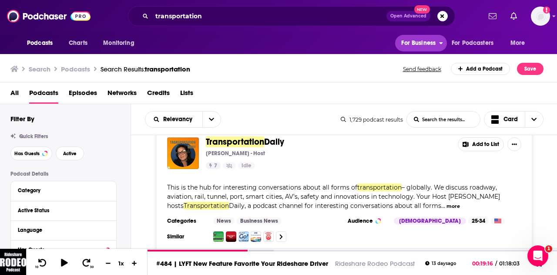
click at [415, 41] on span "For Business" at bounding box center [419, 43] width 34 height 12
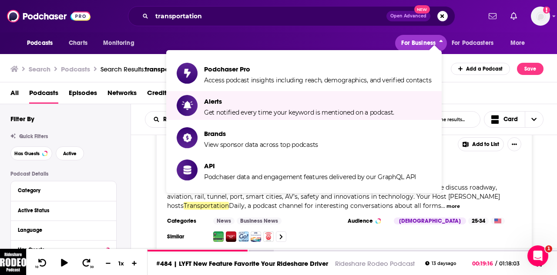
click at [334, 77] on span "Access podcast insights including reach, demographics, and verified contacts" at bounding box center [317, 80] width 227 height 8
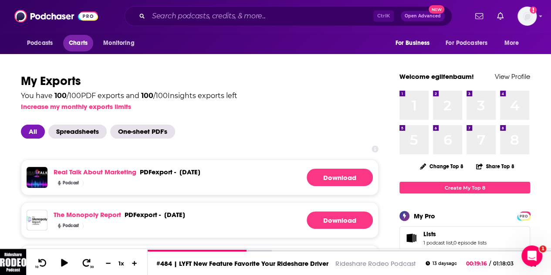
click at [78, 42] on span "Charts" at bounding box center [78, 43] width 19 height 12
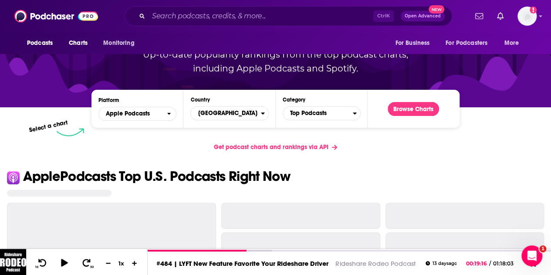
scroll to position [93, 0]
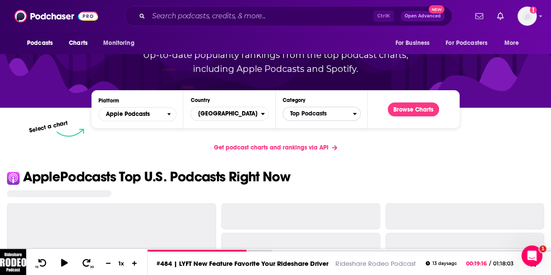
click at [321, 112] on span "Top Podcasts" at bounding box center [318, 113] width 70 height 15
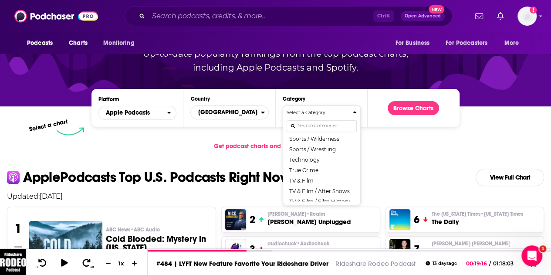
scroll to position [1098, 0]
click at [323, 165] on button "Technology" at bounding box center [322, 160] width 70 height 10
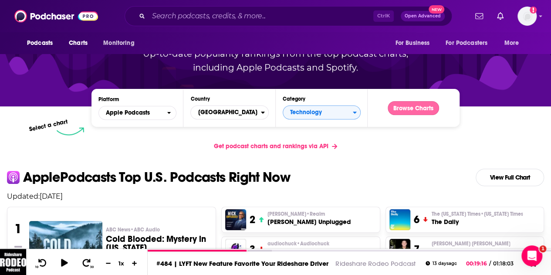
click at [419, 104] on button "Browse Charts" at bounding box center [413, 108] width 51 height 14
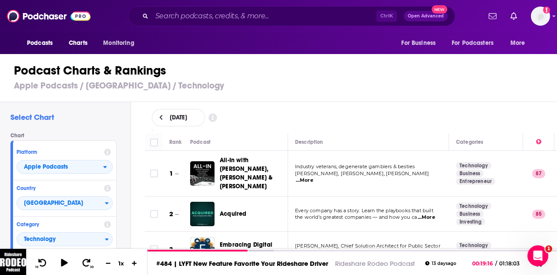
click at [509, 88] on h3 "Apple Podcasts / United States / Technology" at bounding box center [282, 85] width 537 height 11
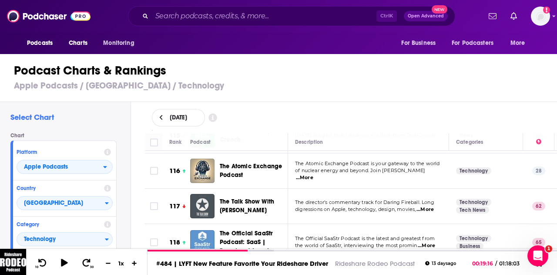
scroll to position [4170, 0]
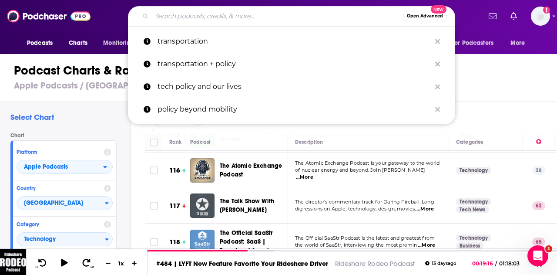
click at [213, 18] on input "Search podcasts, credits, & more..." at bounding box center [277, 16] width 251 height 14
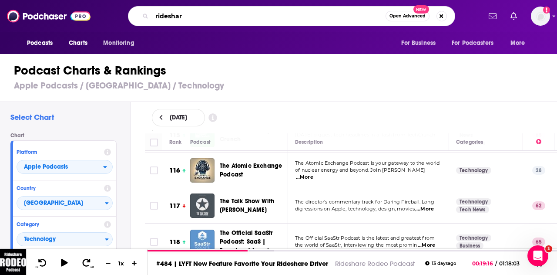
type input "rideshare"
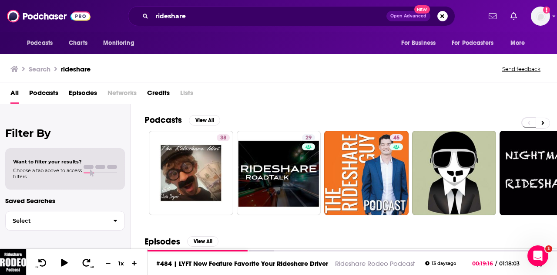
click at [79, 100] on span "Episodes" at bounding box center [83, 95] width 28 height 18
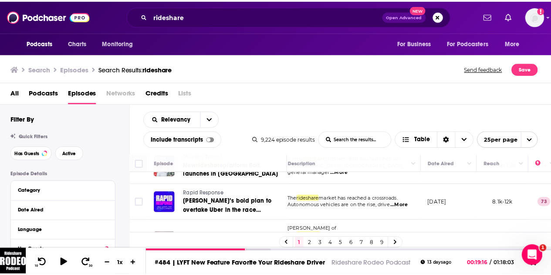
scroll to position [476, 6]
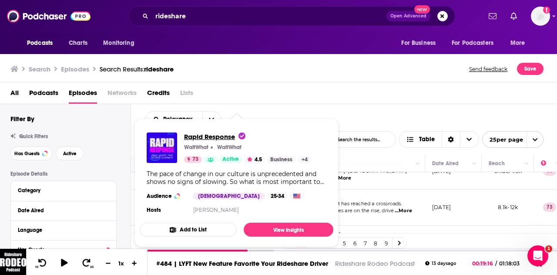
click at [207, 134] on span "Rapid Response" at bounding box center [214, 136] width 61 height 8
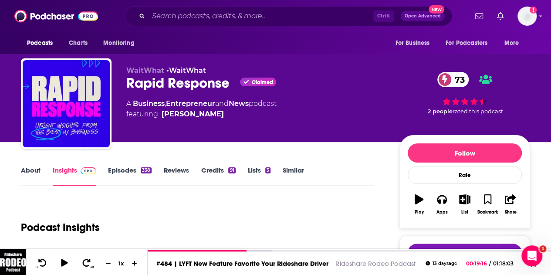
click at [132, 166] on link "Episodes 338" at bounding box center [130, 176] width 44 height 20
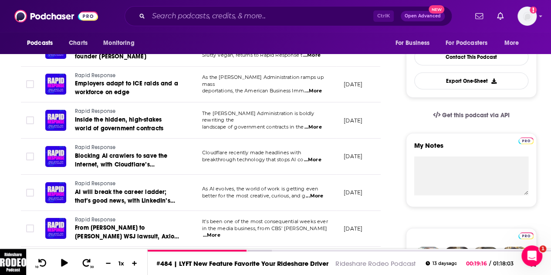
scroll to position [67, 0]
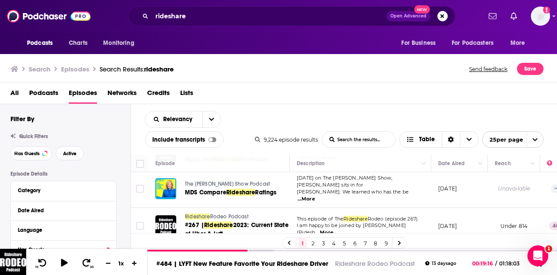
scroll to position [716, 0]
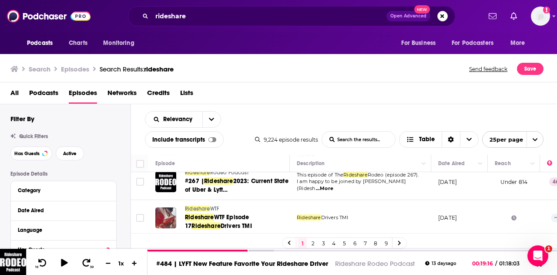
click at [313, 240] on link "2" at bounding box center [313, 243] width 9 height 10
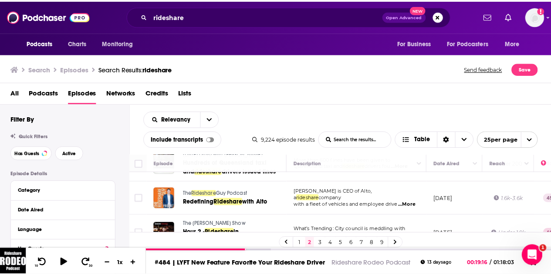
scroll to position [783, 0]
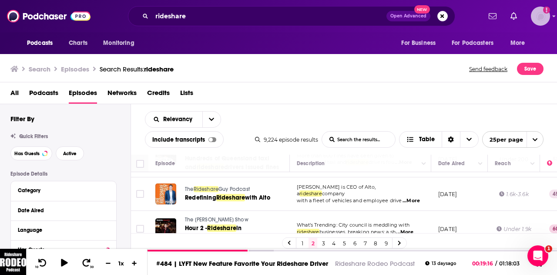
click at [548, 19] on img "Logged in as egilfenbaum" at bounding box center [540, 16] width 19 height 19
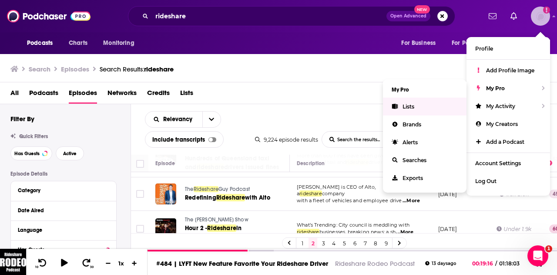
click at [425, 106] on link "Lists" at bounding box center [425, 107] width 84 height 18
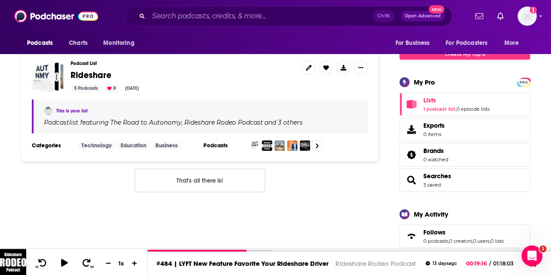
scroll to position [119, 0]
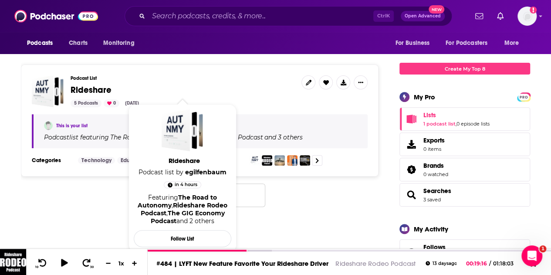
click at [87, 92] on span "Rideshare" at bounding box center [91, 89] width 41 height 11
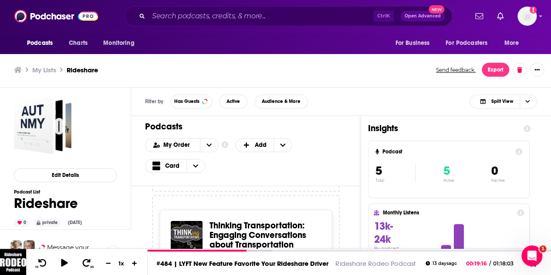
scroll to position [1030, 0]
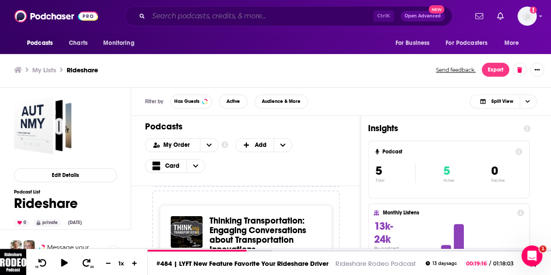
click at [195, 14] on input "Search podcasts, credits, & more..." at bounding box center [261, 16] width 225 height 14
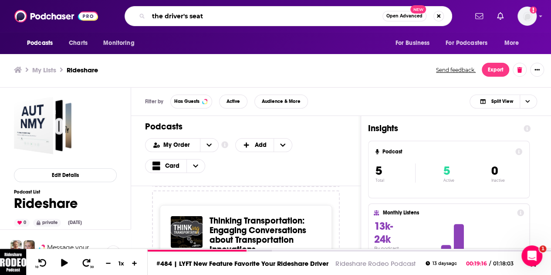
type input "the driver's seat"
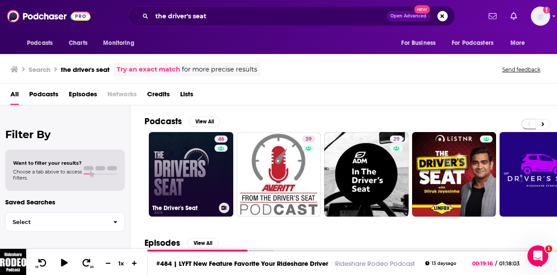
click at [193, 174] on link "46 The Driver's Seat" at bounding box center [191, 174] width 84 height 84
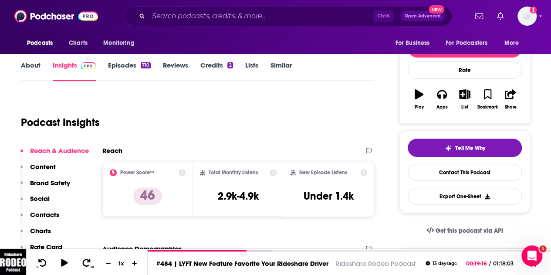
scroll to position [107, 0]
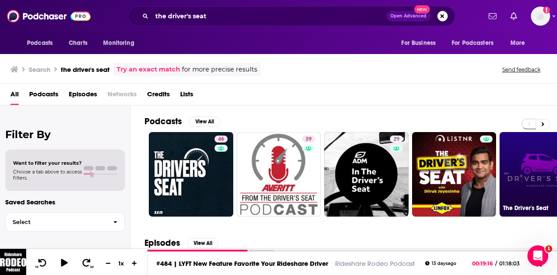
click at [526, 155] on link "The Driver's Seat" at bounding box center [542, 174] width 84 height 84
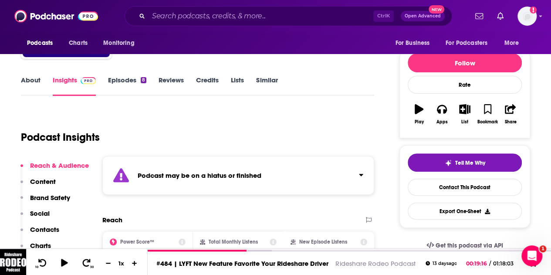
scroll to position [29, 0]
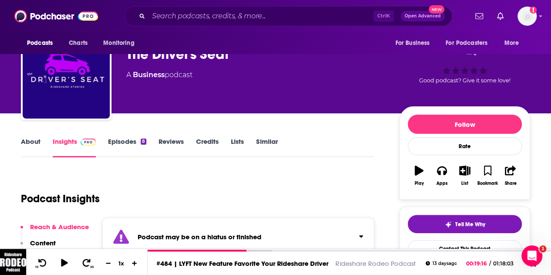
click at [112, 136] on div "About Insights Episodes 8 Reviews Credits Lists Similar" at bounding box center [197, 146] width 353 height 21
click at [115, 142] on link "Episodes 8" at bounding box center [127, 147] width 38 height 20
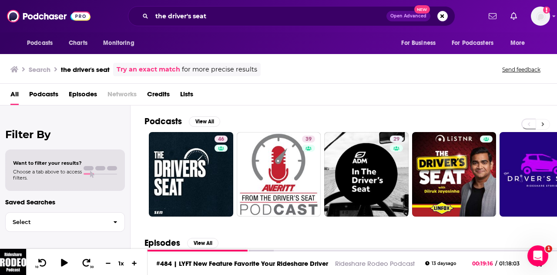
click at [542, 127] on button at bounding box center [543, 124] width 14 height 11
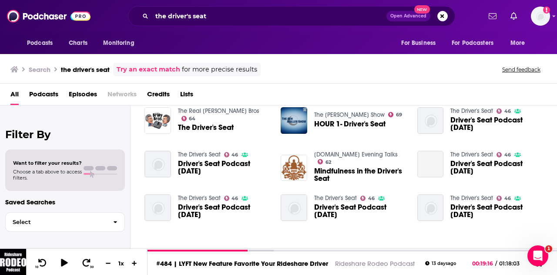
scroll to position [128, 0]
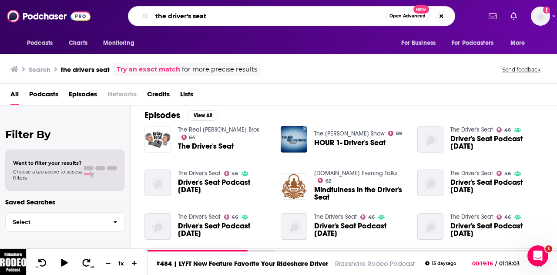
click at [227, 13] on input "the driver's seat" at bounding box center [269, 16] width 234 height 14
type input "the driver's seat lyft"
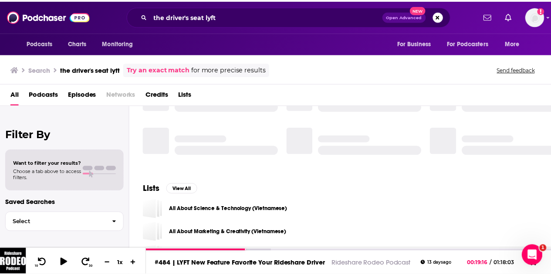
scroll to position [7, 0]
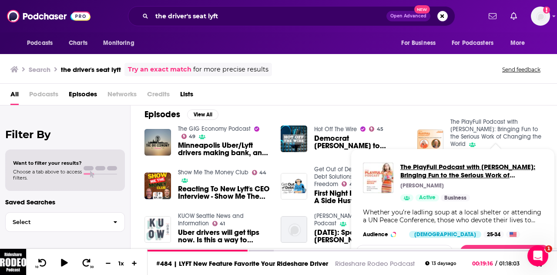
click at [464, 171] on span "The PlayFull Podcast with Kristine Michie: Bringing Fun to the Serious Work of …" at bounding box center [472, 170] width 142 height 17
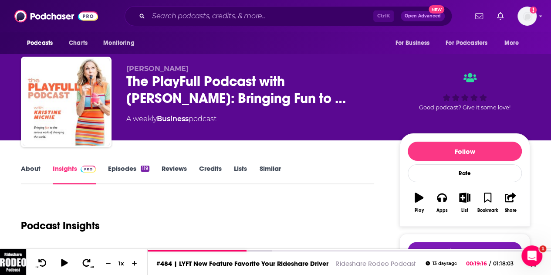
scroll to position [1, 0]
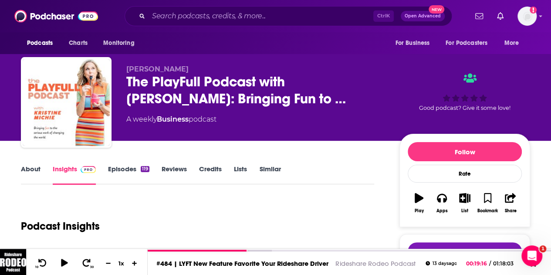
click at [125, 172] on link "Episodes 119" at bounding box center [128, 175] width 41 height 20
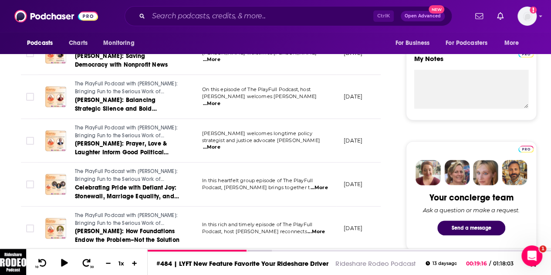
scroll to position [307, 0]
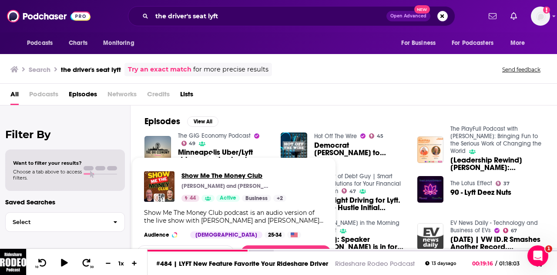
click at [209, 176] on span "Show Me The Money Club" at bounding box center [234, 175] width 105 height 8
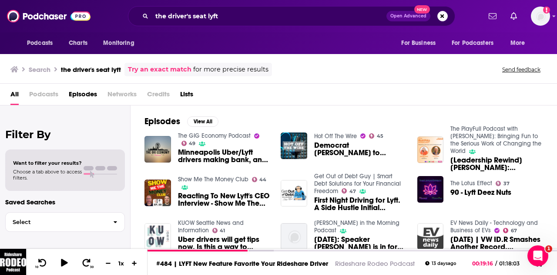
click at [86, 95] on span "Episodes" at bounding box center [83, 96] width 28 height 18
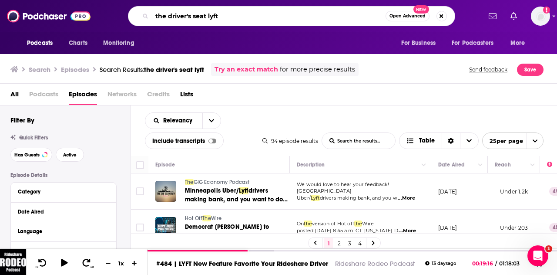
click at [208, 17] on input "the driver's seat lyft" at bounding box center [269, 16] width 234 height 14
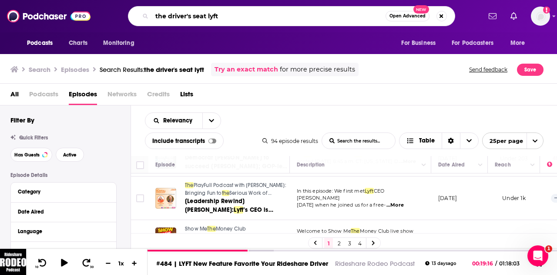
scroll to position [70, 0]
click at [216, 16] on input "the driver's seat lyft" at bounding box center [269, 16] width 234 height 14
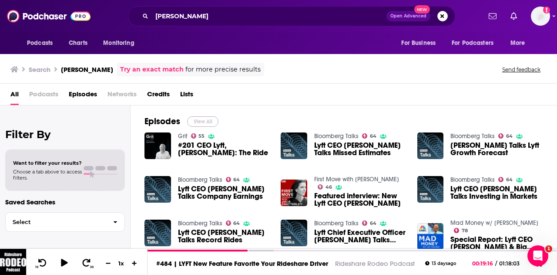
click at [192, 117] on button "View All" at bounding box center [202, 121] width 31 height 10
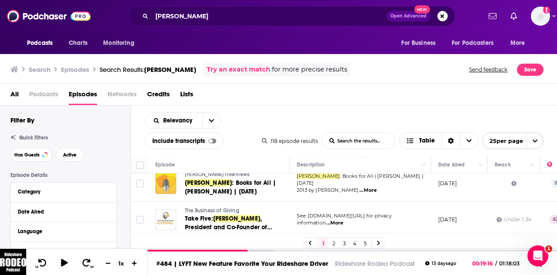
scroll to position [809, 0]
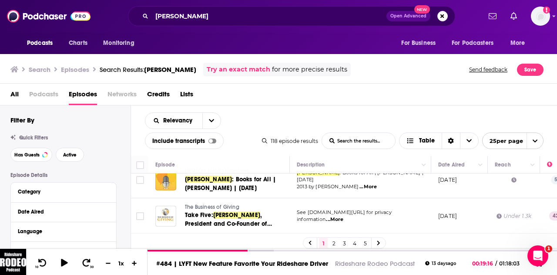
click at [333, 243] on link "2" at bounding box center [334, 243] width 9 height 10
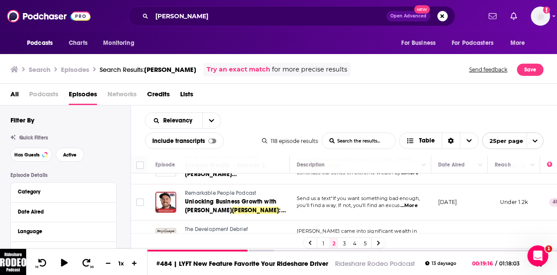
scroll to position [440, 0]
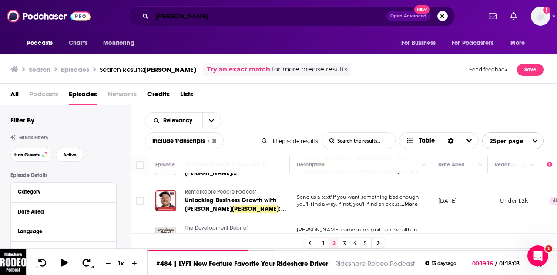
click at [179, 11] on input "David RIsher" at bounding box center [269, 16] width 235 height 14
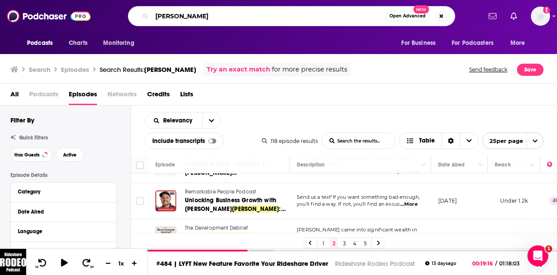
click at [179, 11] on input "David RIsher" at bounding box center [269, 16] width 234 height 14
type input "united airlines"
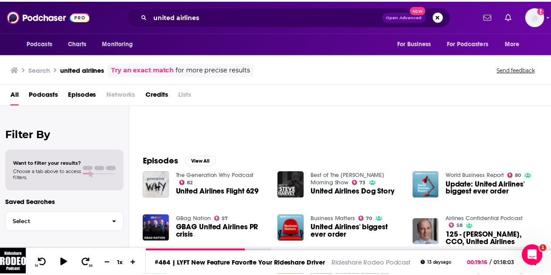
scroll to position [69, 0]
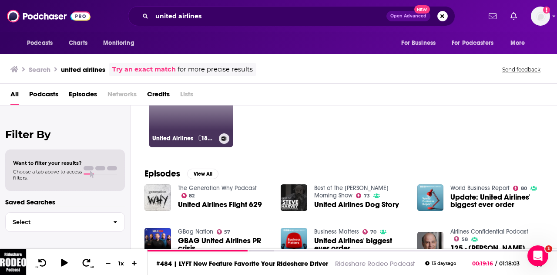
click at [178, 128] on link "United Airlines 〔18445122050〕 Flight Booking Number 〘18445122050〙United Airline…" at bounding box center [191, 105] width 84 height 84
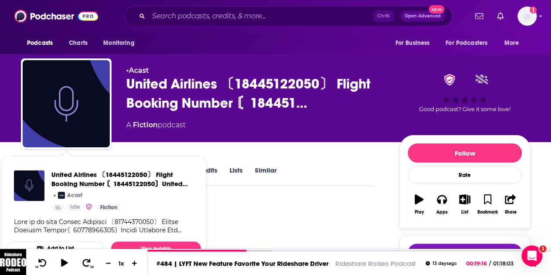
scroll to position [57, 0]
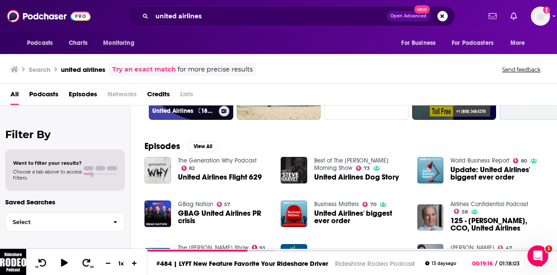
scroll to position [123, 0]
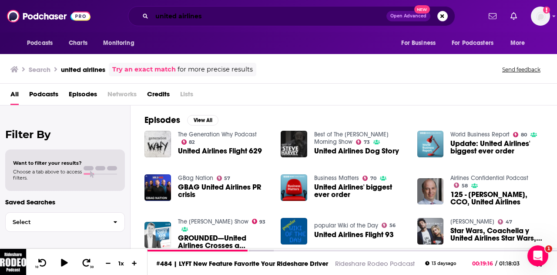
click at [190, 10] on input "united airlines" at bounding box center [269, 16] width 235 height 14
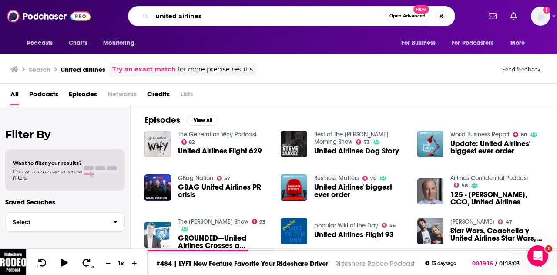
click at [190, 10] on input "united airlines" at bounding box center [269, 16] width 234 height 14
type input "chen med"
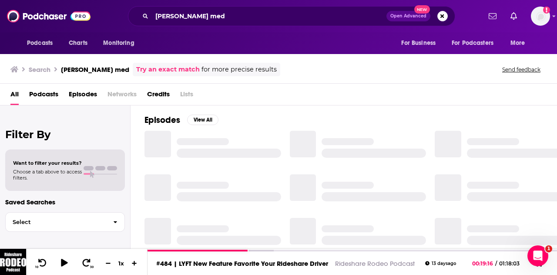
scroll to position [123, 0]
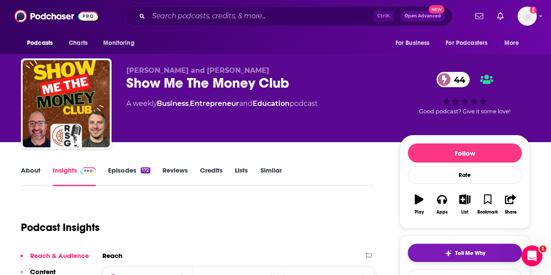
click at [467, 250] on span "Tell Me Why" at bounding box center [470, 253] width 30 height 7
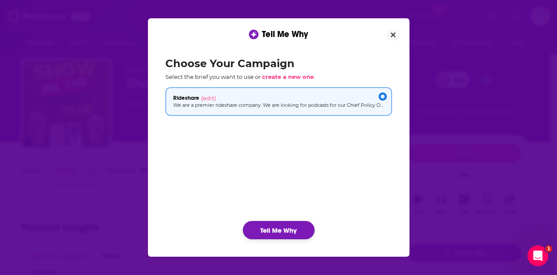
click at [290, 223] on button "Tell Me Why" at bounding box center [279, 230] width 72 height 18
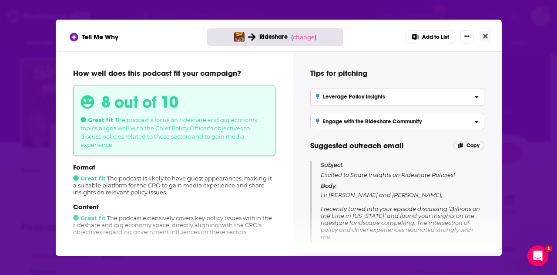
click at [420, 41] on button "Add to List" at bounding box center [431, 37] width 52 height 14
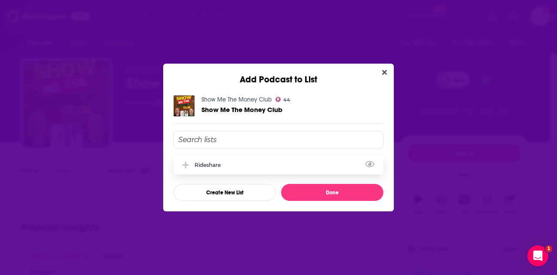
click at [246, 166] on div "Rideshare" at bounding box center [279, 164] width 210 height 19
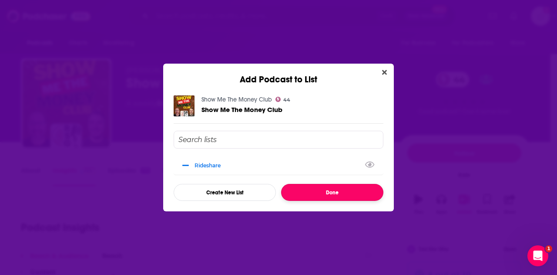
click at [324, 193] on button "Done" at bounding box center [332, 192] width 102 height 17
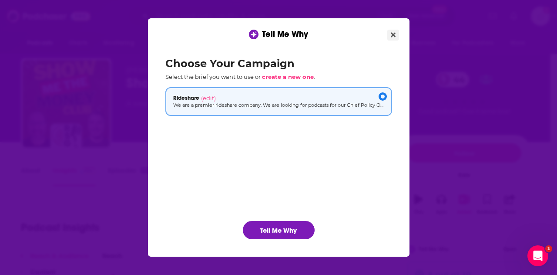
click at [395, 34] on icon "Close" at bounding box center [393, 35] width 5 height 5
